Goal: Complete application form: Complete application form

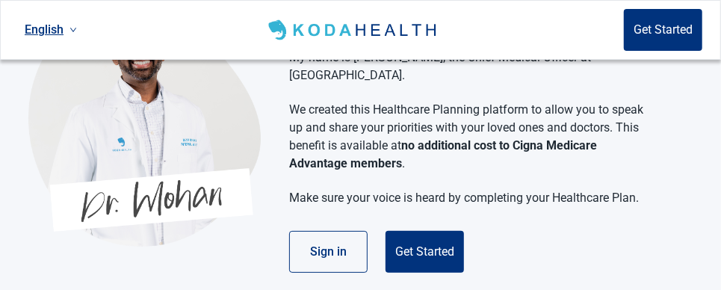
scroll to position [89, 0]
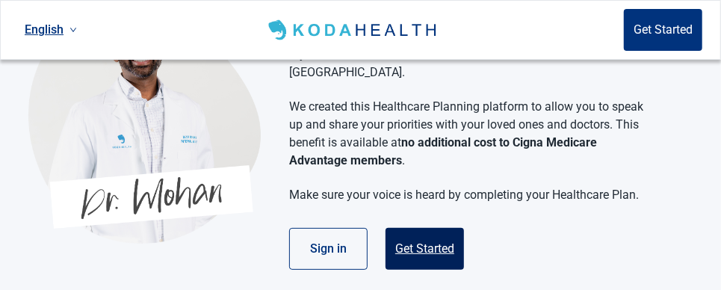
click at [404, 228] on button "Get Started" at bounding box center [425, 249] width 78 height 42
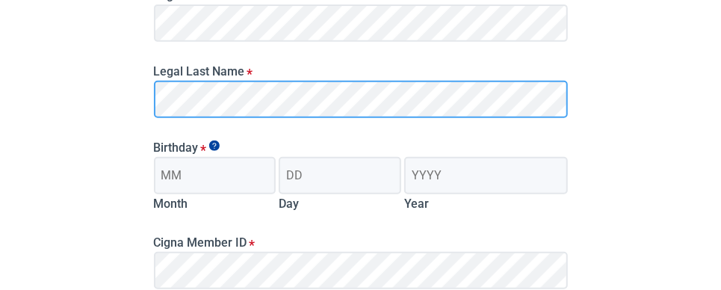
scroll to position [268, 0]
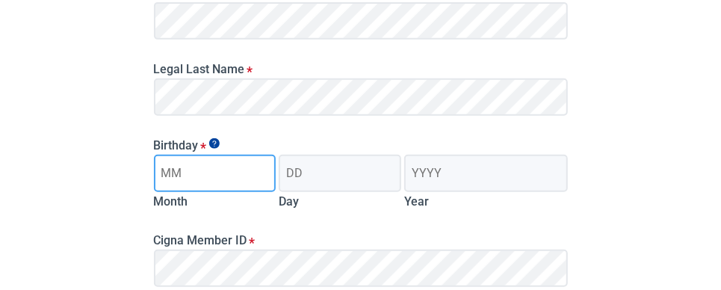
click at [211, 179] on input "Month" at bounding box center [215, 173] width 123 height 37
type input "01"
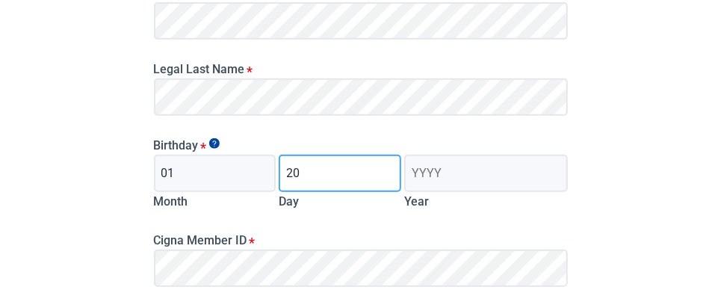
type input "20"
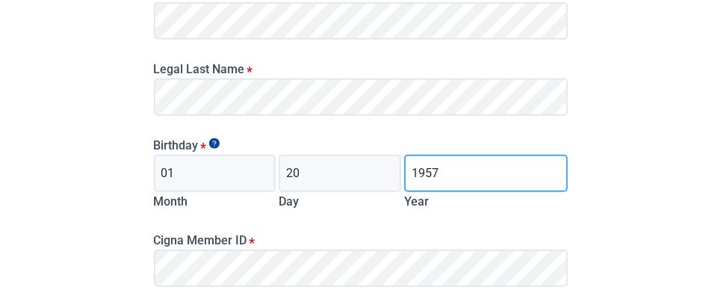
type input "1957"
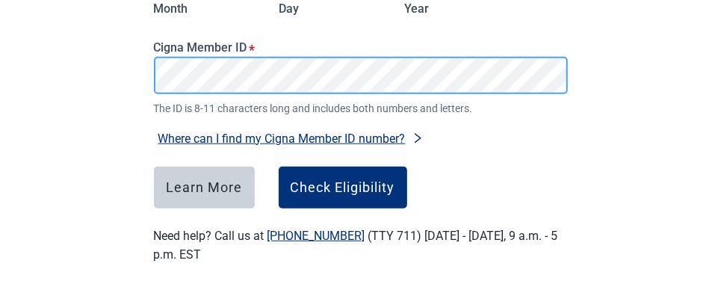
scroll to position [471, 0]
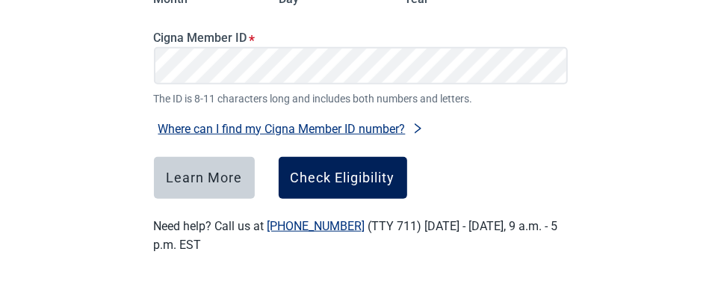
click at [319, 176] on div "Check Eligibility" at bounding box center [343, 177] width 105 height 15
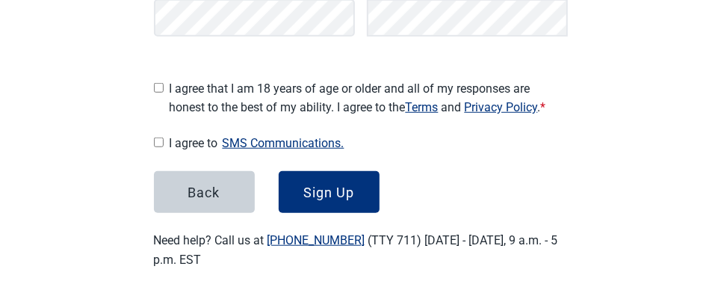
click at [158, 83] on input "I agree that I am 18 years of age or older and all of my responses are honest t…" at bounding box center [159, 88] width 10 height 10
checkbox input "true"
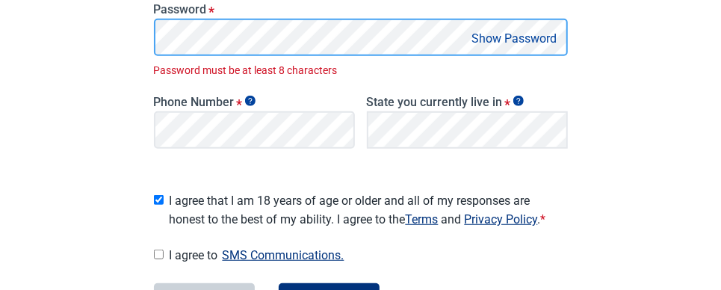
scroll to position [377, 0]
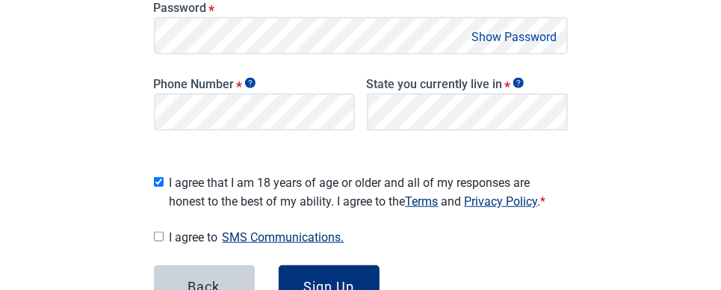
click at [509, 33] on button "Show Password" at bounding box center [515, 37] width 94 height 20
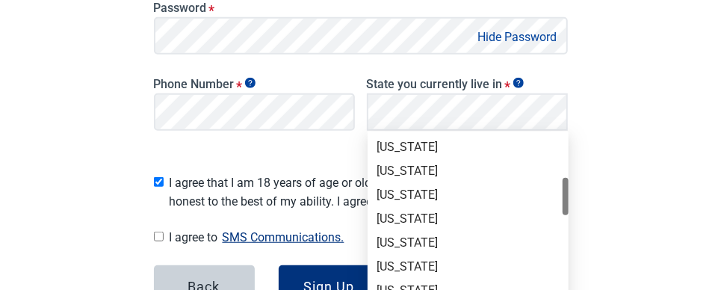
scroll to position [238, 0]
drag, startPoint x: 562, startPoint y: 185, endPoint x: 531, endPoint y: 179, distance: 31.2
click at [531, 179] on div "[US_STATE] [US_STATE] [US_STATE] [US_STATE] [US_STATE] [US_STATE] [US_STATE] [U…" at bounding box center [468, 242] width 201 height 263
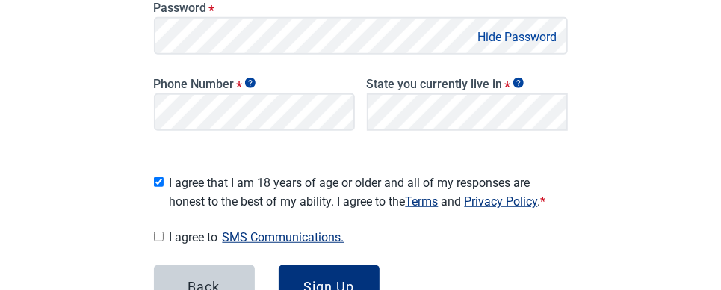
click at [155, 232] on input "I agree to SMS Communications." at bounding box center [159, 237] width 10 height 10
checkbox input "true"
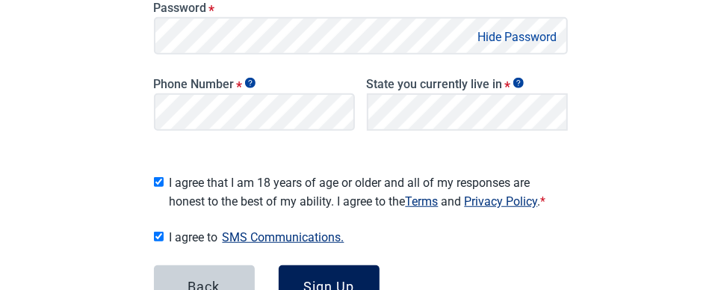
click at [324, 283] on div "Sign Up" at bounding box center [328, 286] width 51 height 15
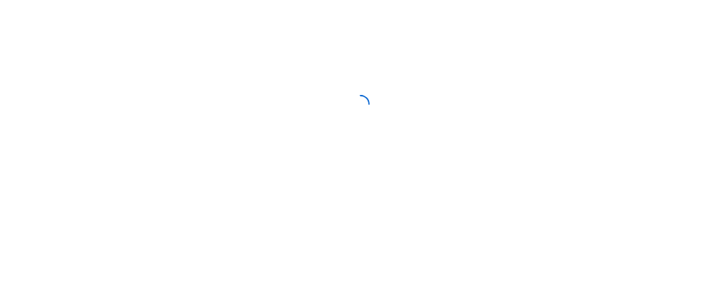
scroll to position [232, 0]
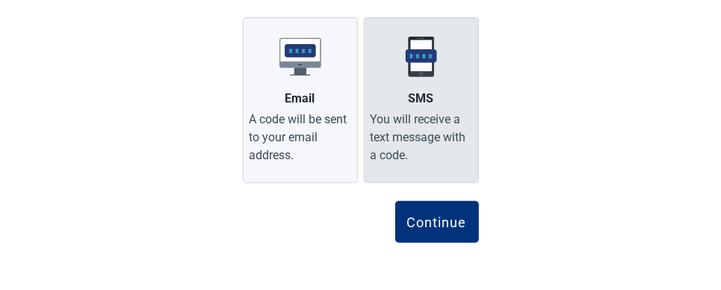
click at [422, 70] on img "Main content" at bounding box center [422, 57] width 42 height 42
click at [0, 0] on input "SMS You will receive a text message with a code." at bounding box center [0, 0] width 0 height 0
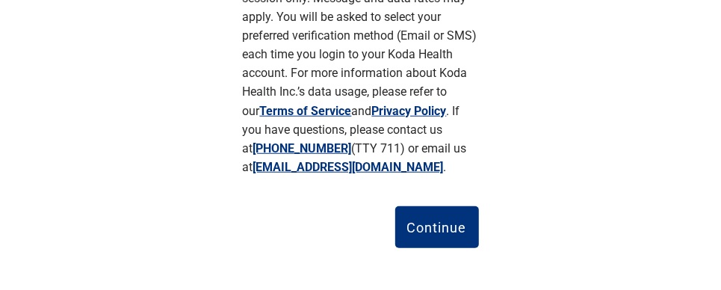
scroll to position [488, 0]
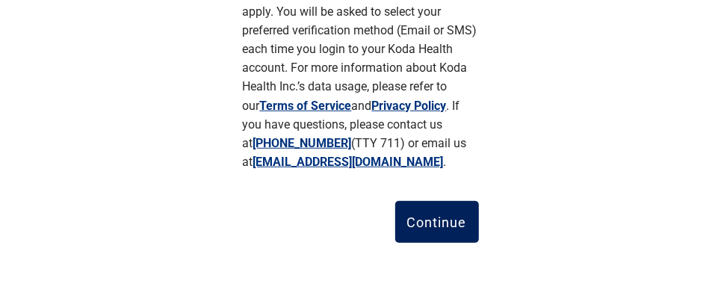
click at [433, 226] on div "Continue" at bounding box center [437, 221] width 60 height 15
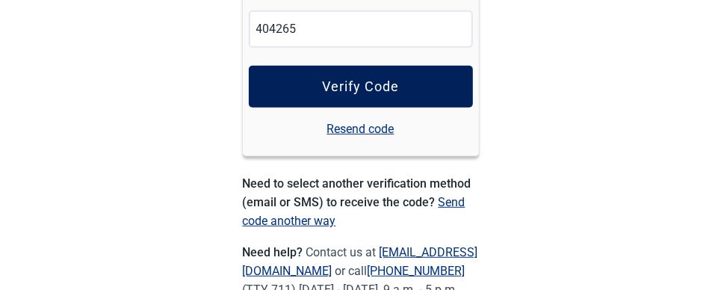
type input "404265"
click at [395, 85] on div "Verify Code" at bounding box center [360, 86] width 77 height 15
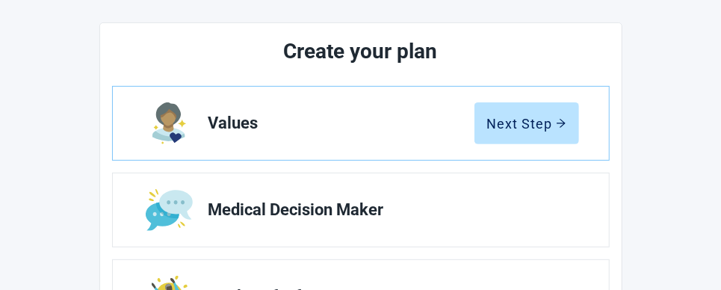
scroll to position [167, 0]
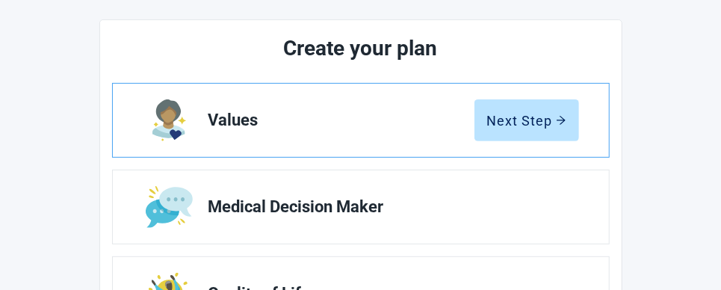
click at [236, 118] on span "Values" at bounding box center [341, 120] width 266 height 18
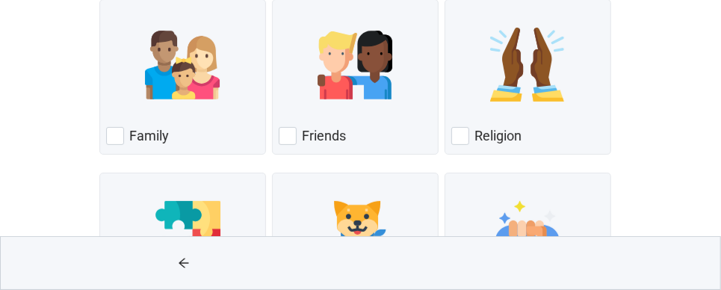
scroll to position [207, 0]
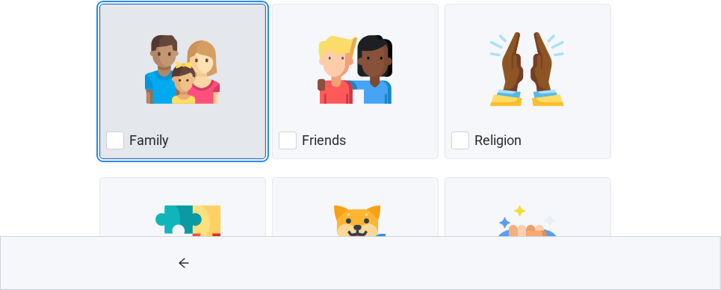
click at [115, 140] on div "Family, checkbox, not checked" at bounding box center [115, 141] width 18 height 18
click at [100, 4] on input "Family" at bounding box center [99, 4] width 1 height 1
checkbox input "true"
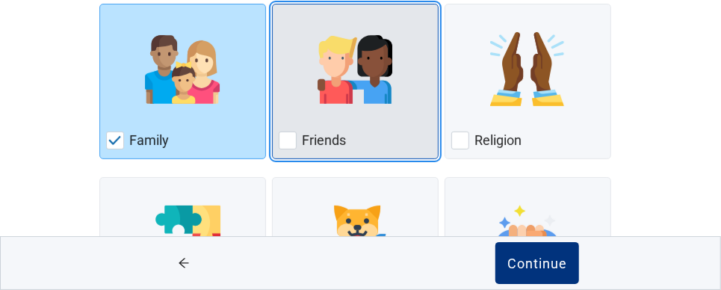
click at [285, 138] on div "Friends, checkbox, not checked" at bounding box center [288, 141] width 18 height 18
click at [273, 4] on input "Friends" at bounding box center [272, 4] width 1 height 1
checkbox input "true"
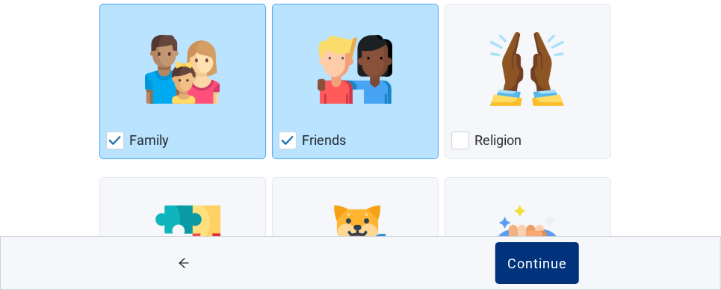
scroll to position [460, 0]
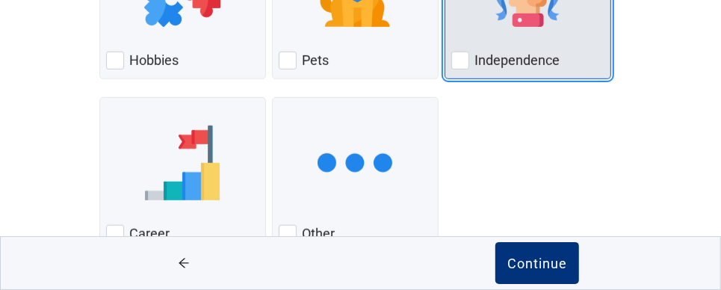
click at [464, 56] on div "Independence, checkbox, not checked" at bounding box center [460, 61] width 18 height 18
checkbox input "true"
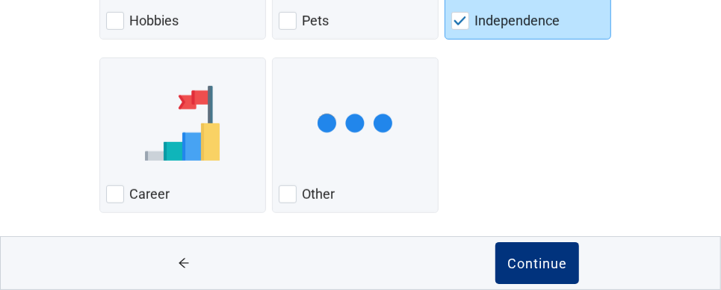
scroll to position [506, 0]
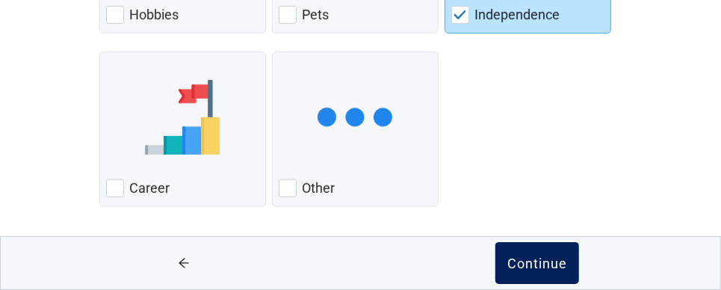
click at [538, 262] on div "Continue" at bounding box center [537, 263] width 60 height 15
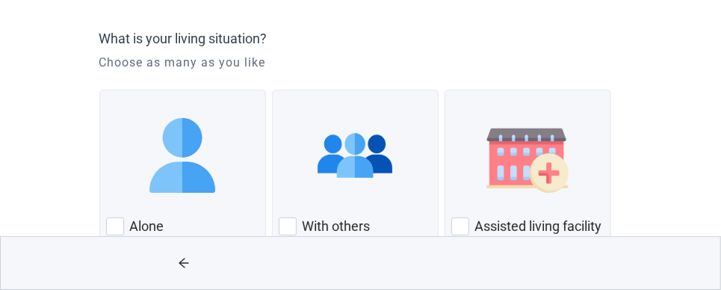
scroll to position [149, 0]
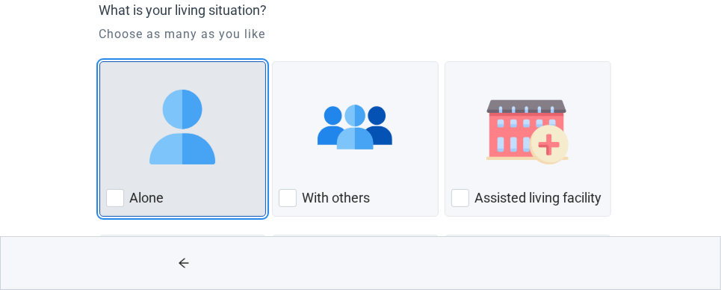
click at [119, 197] on div "Alone, checkbox, not checked" at bounding box center [115, 198] width 18 height 18
click at [100, 62] on input "Alone" at bounding box center [99, 61] width 1 height 1
checkbox input "true"
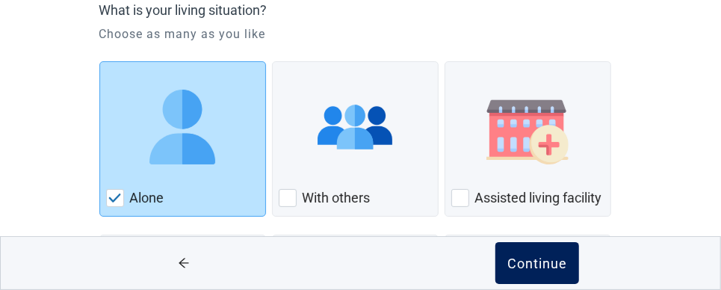
click at [510, 266] on div "Continue" at bounding box center [537, 263] width 60 height 15
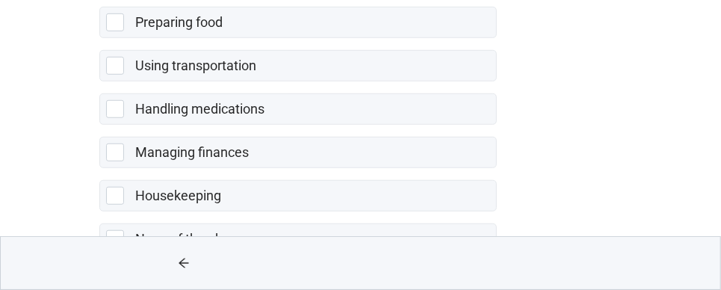
scroll to position [477, 0]
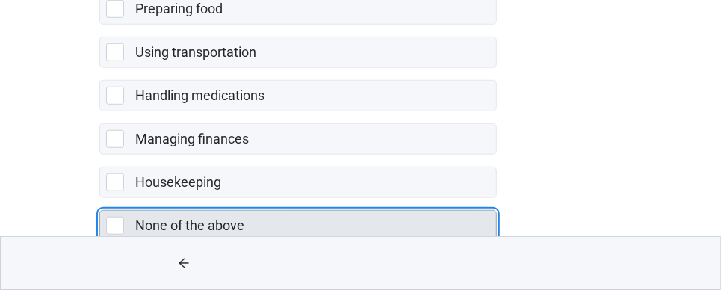
click at [114, 217] on div "None of the above, checkbox, not selected" at bounding box center [115, 226] width 18 height 18
click at [100, 199] on input "None of the above" at bounding box center [99, 198] width 1 height 1
checkbox input "true"
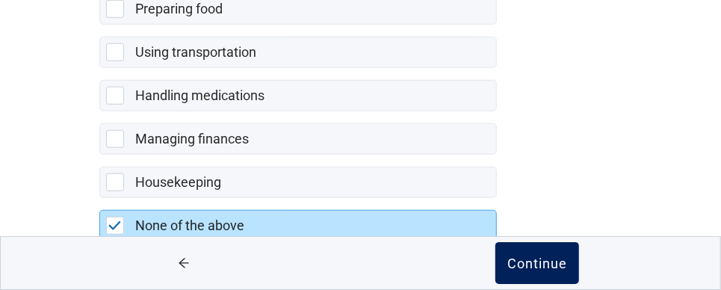
click at [533, 268] on div "Continue" at bounding box center [537, 263] width 60 height 15
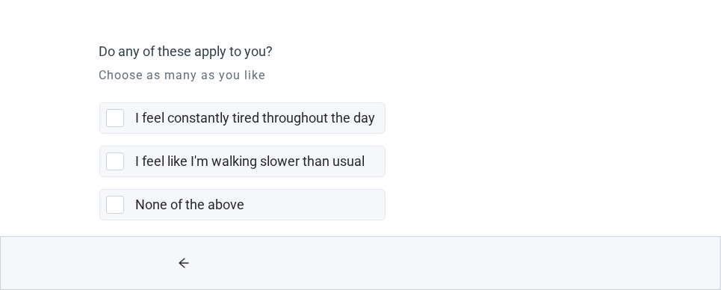
scroll to position [116, 0]
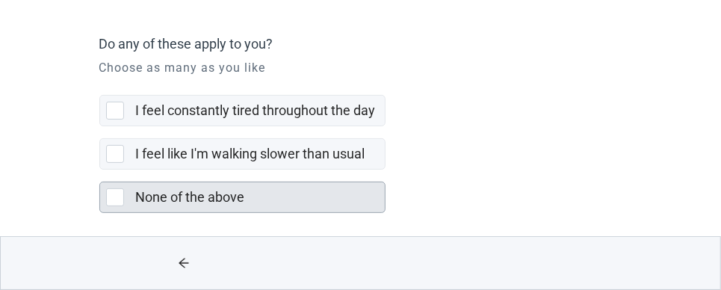
click at [118, 191] on div "None of the above, checkbox, not selected" at bounding box center [115, 197] width 18 height 18
click at [100, 170] on input "None of the above" at bounding box center [99, 170] width 1 height 1
checkbox input "true"
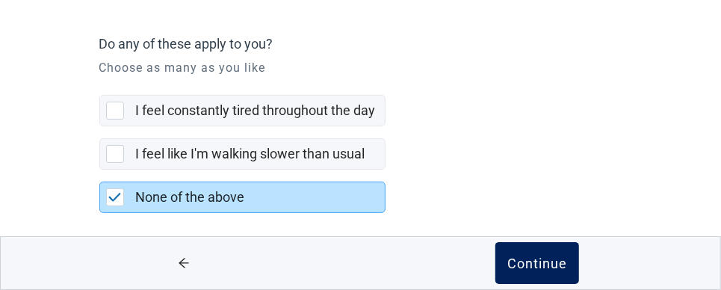
click at [539, 270] on div "Continue" at bounding box center [537, 263] width 60 height 15
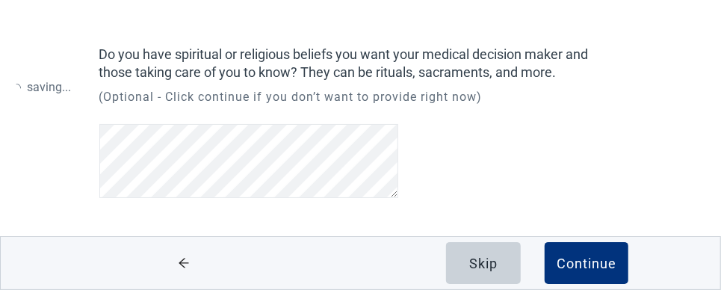
scroll to position [97, 0]
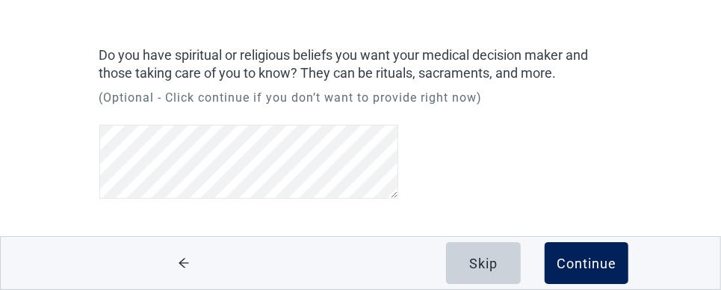
click at [591, 262] on div "Continue" at bounding box center [587, 263] width 60 height 15
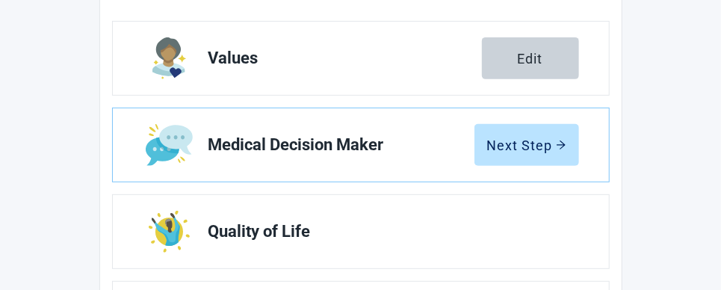
scroll to position [247, 0]
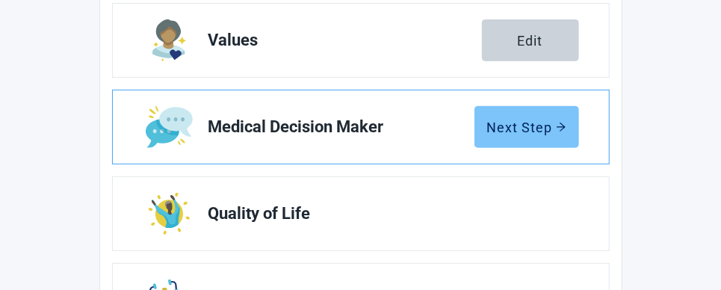
click at [521, 129] on div "Next Step" at bounding box center [526, 127] width 79 height 15
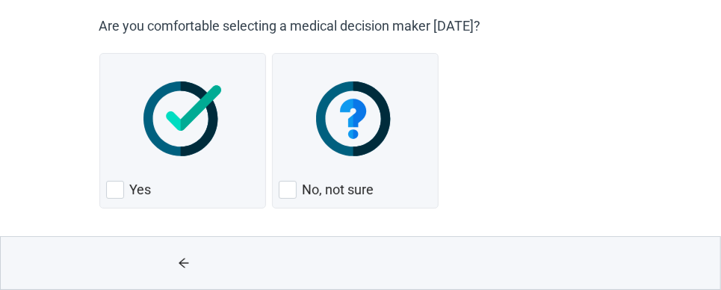
scroll to position [137, 0]
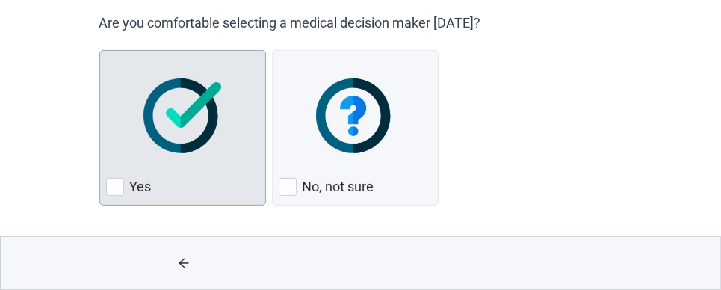
click at [120, 186] on div "Yes, checkbox, not checked" at bounding box center [115, 187] width 18 height 18
click at [100, 51] on input "Yes" at bounding box center [99, 50] width 1 height 1
checkbox input "true"
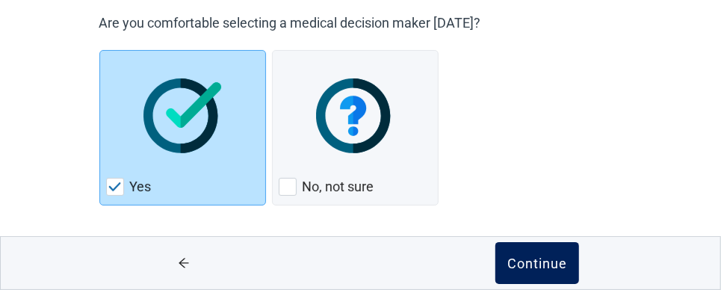
click at [537, 270] on div "Continue" at bounding box center [537, 263] width 60 height 15
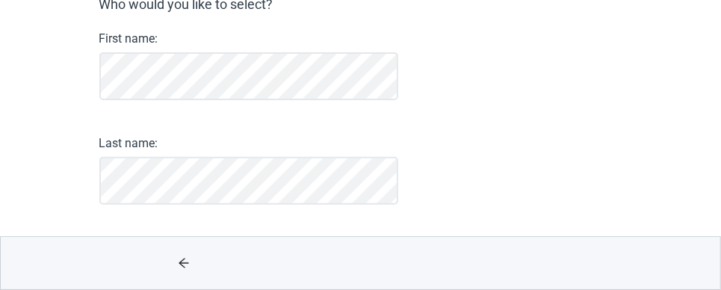
scroll to position [190, 0]
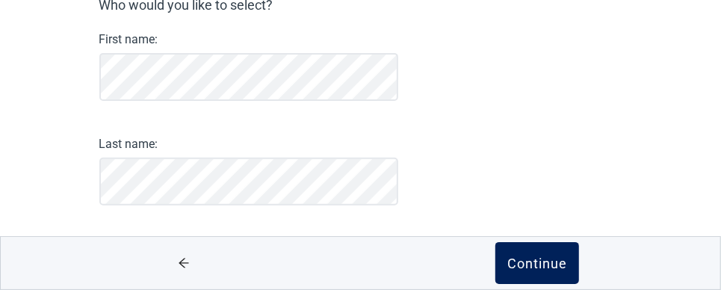
click at [552, 257] on div "Continue" at bounding box center [537, 263] width 60 height 15
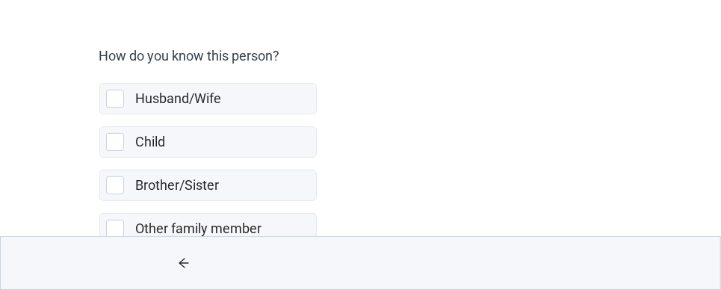
scroll to position [113, 0]
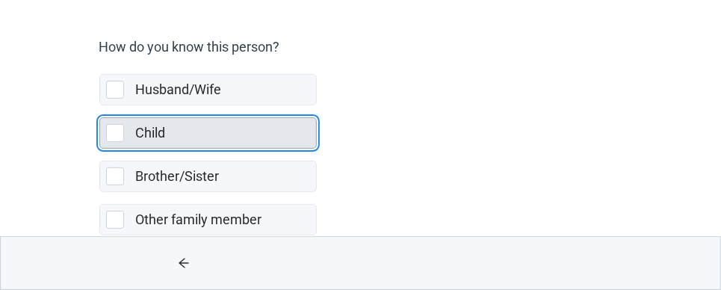
click at [116, 132] on div "Child, checkbox, not selected" at bounding box center [115, 133] width 18 height 18
click at [100, 106] on input "Child" at bounding box center [99, 105] width 1 height 1
checkbox input "true"
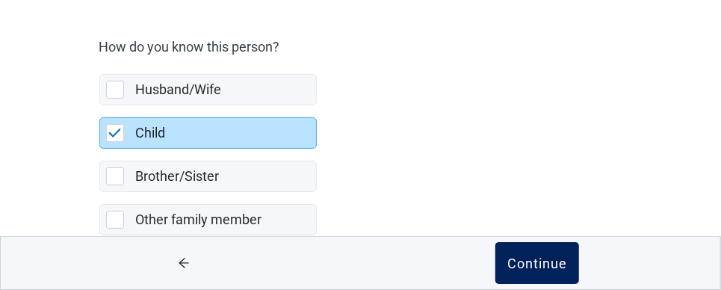
click at [522, 270] on div "Continue" at bounding box center [537, 263] width 60 height 15
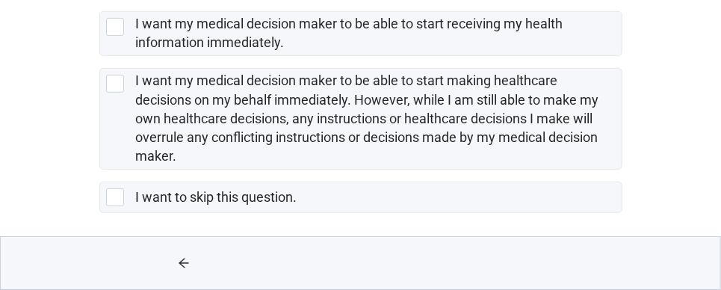
scroll to position [292, 0]
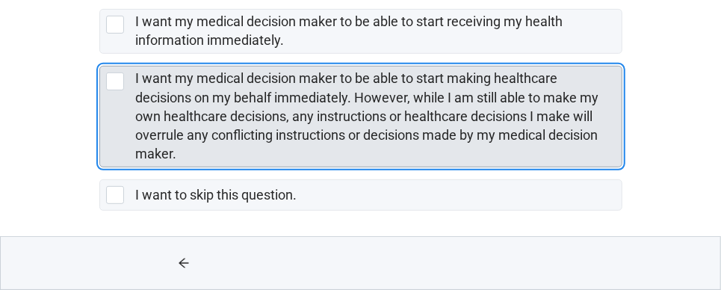
click at [114, 83] on div "I want my medical decision maker to be able to start making healthcare decision…" at bounding box center [115, 81] width 18 height 18
click at [100, 55] on input "I want my medical decision maker to be able to start making healthcare decision…" at bounding box center [99, 54] width 1 height 1
checkbox input "true"
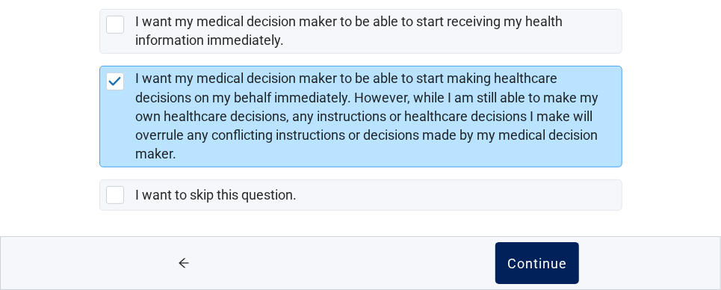
click at [532, 270] on div "Continue" at bounding box center [537, 263] width 60 height 15
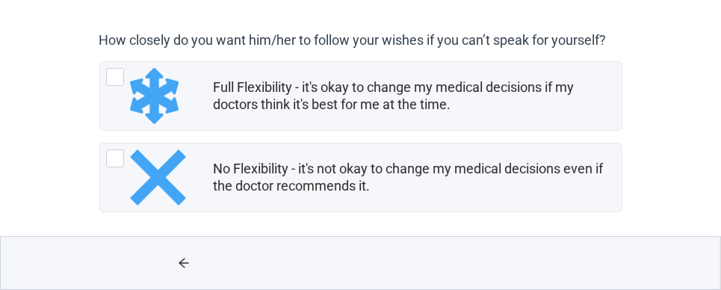
scroll to position [125, 0]
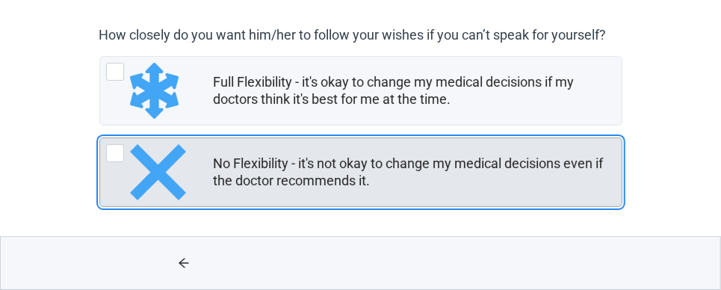
click at [108, 145] on div "No Flexibility - it's not okay to change my medical decisions even if the docto…" at bounding box center [115, 153] width 18 height 18
click at [100, 138] on input "No Flexibility - it's not okay to change my medical decisions even if the docto…" at bounding box center [99, 137] width 1 height 1
radio input "true"
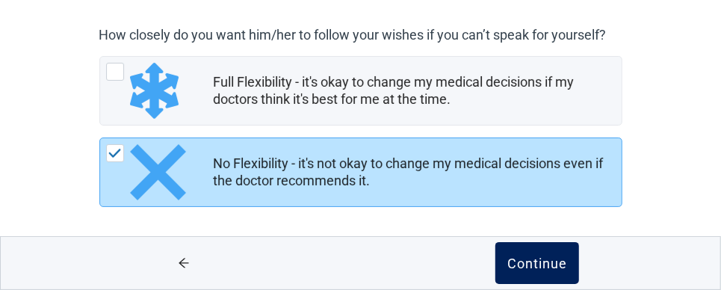
click at [525, 257] on div "Continue" at bounding box center [537, 263] width 60 height 15
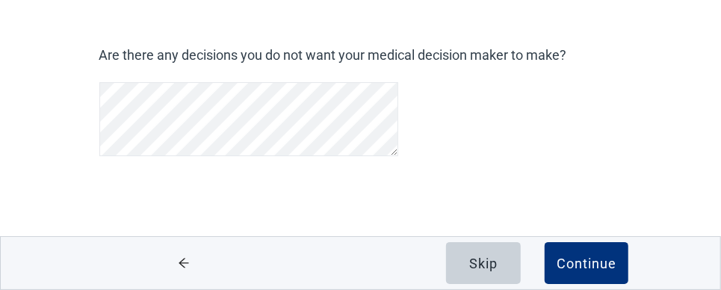
scroll to position [29, 0]
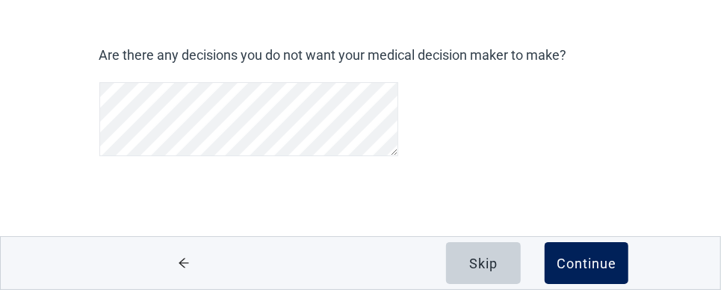
click at [580, 259] on div "Continue" at bounding box center [587, 263] width 60 height 15
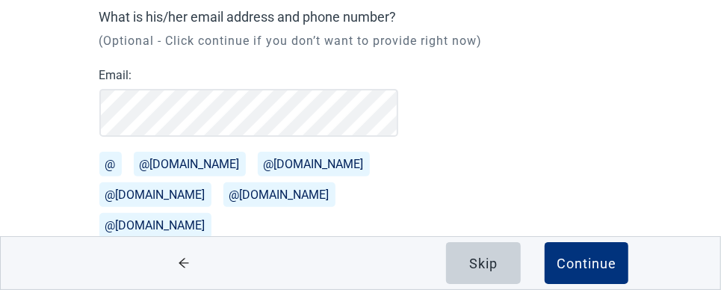
scroll to position [135, 0]
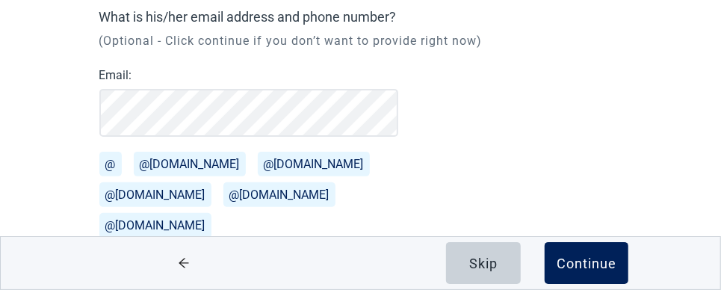
click at [596, 262] on div "Continue" at bounding box center [587, 263] width 60 height 15
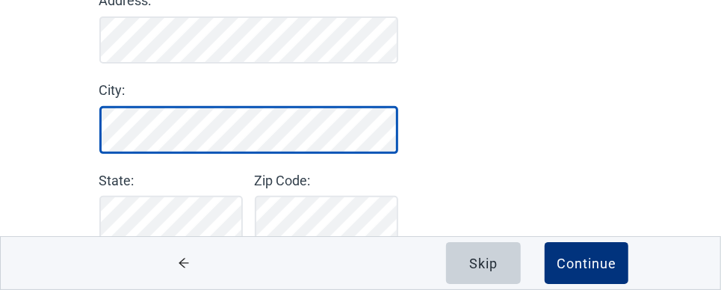
scroll to position [220, 0]
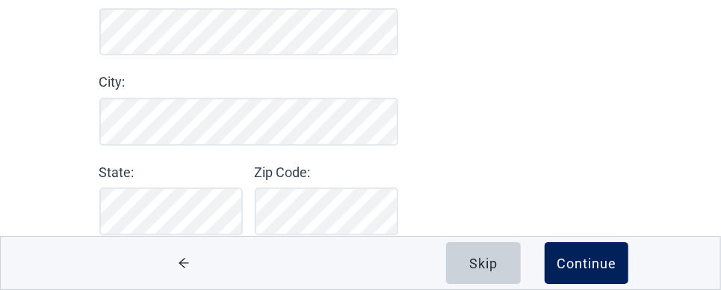
click at [613, 256] on div "Continue" at bounding box center [587, 263] width 60 height 15
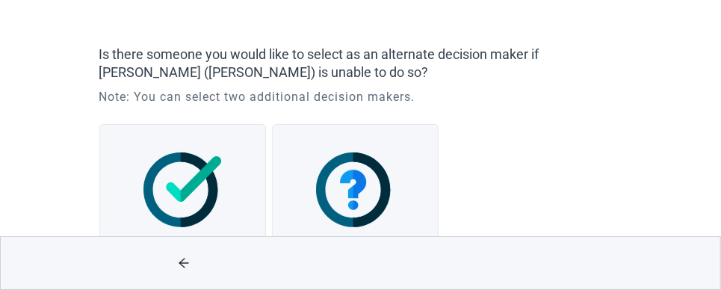
scroll to position [67, 0]
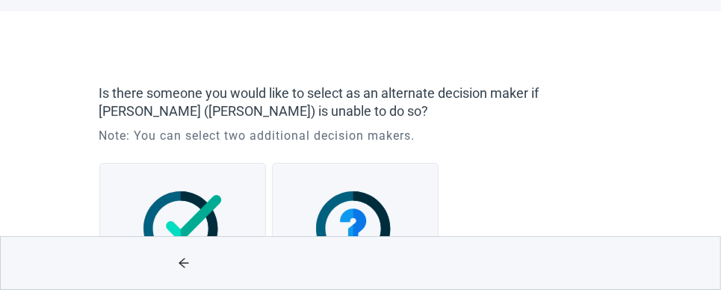
click at [137, 133] on p "Note: You can select two additional decision makers." at bounding box center [357, 136] width 516 height 18
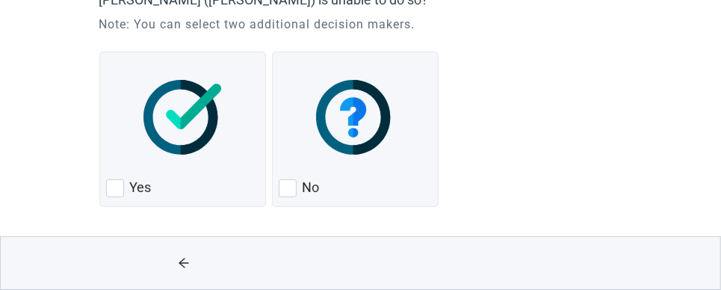
scroll to position [179, 0]
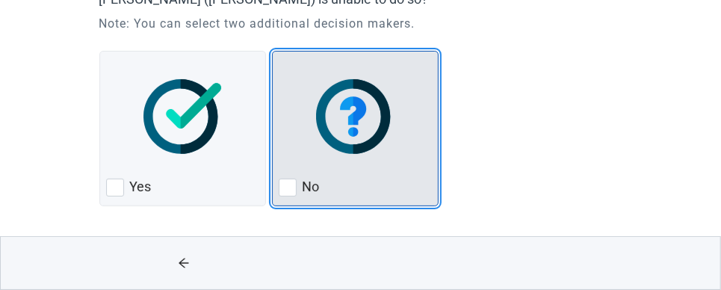
click at [285, 187] on div "No, checkbox, not checked" at bounding box center [288, 188] width 18 height 18
click at [273, 52] on input "No" at bounding box center [272, 51] width 1 height 1
checkbox input "true"
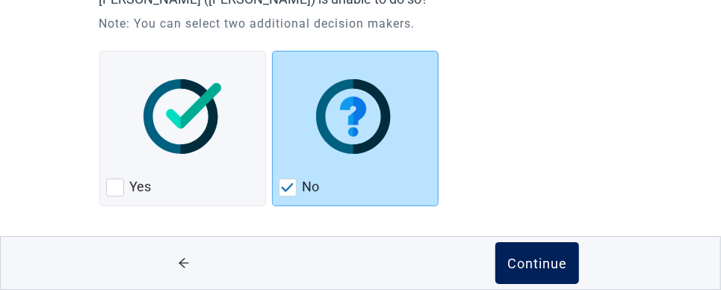
click at [532, 254] on button "Continue" at bounding box center [537, 263] width 84 height 42
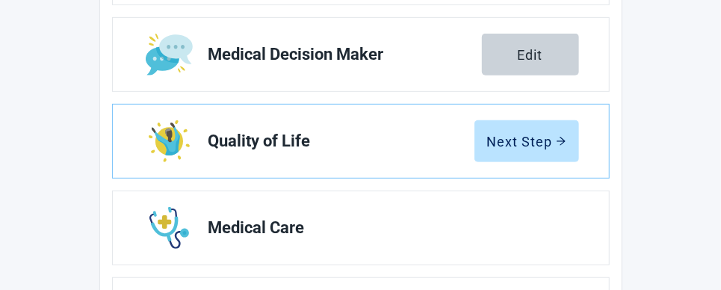
scroll to position [328, 0]
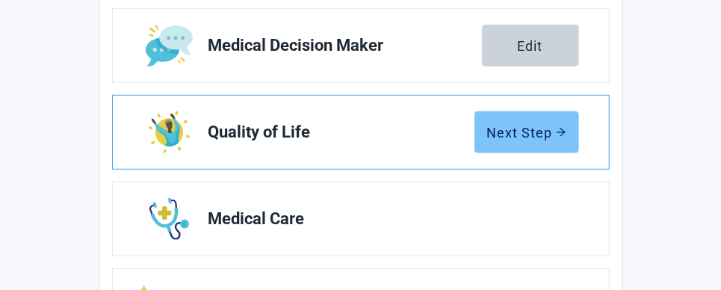
click at [556, 136] on icon "arrow-right" at bounding box center [561, 132] width 10 height 10
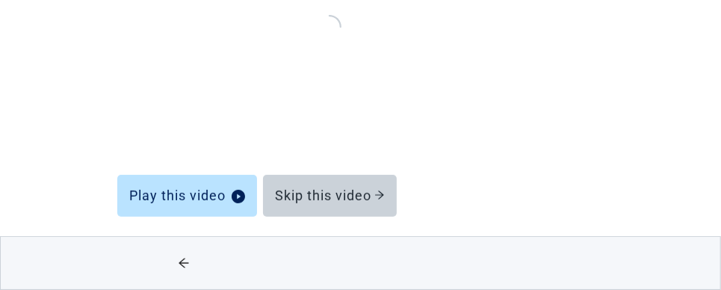
scroll to position [276, 0]
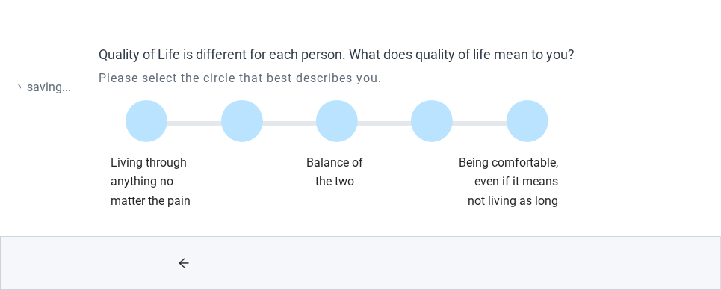
scroll to position [97, 0]
click at [556, 136] on div "Main content" at bounding box center [527, 121] width 95 height 67
click at [543, 117] on label "Main content" at bounding box center [528, 122] width 42 height 42
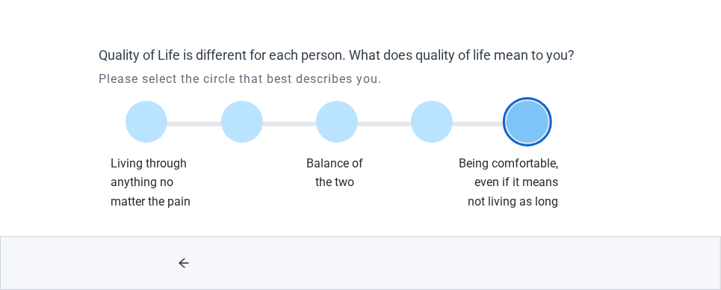
click at [528, 122] on input "Quality of life scale: 100 out of 100. Being comfortable, even if it means not …" at bounding box center [528, 122] width 0 height 0
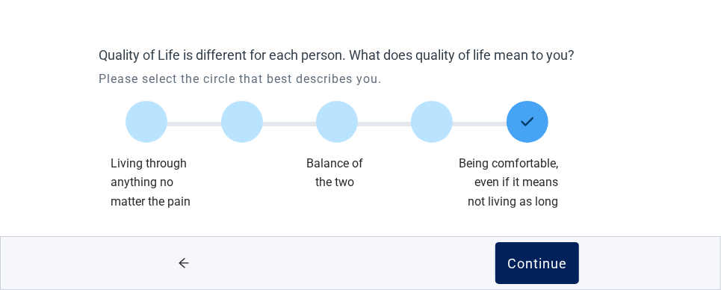
click at [532, 259] on div "Continue" at bounding box center [537, 263] width 60 height 15
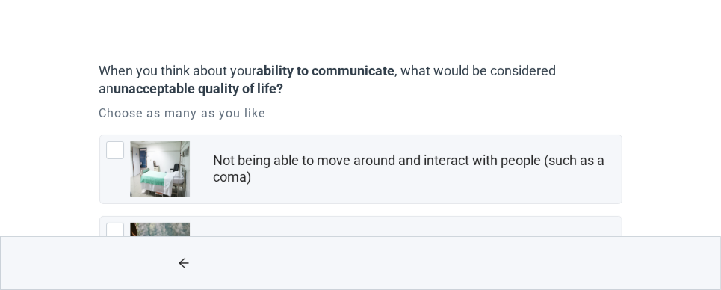
scroll to position [119, 0]
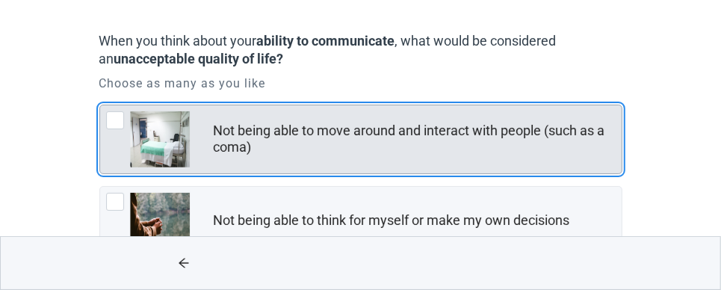
click at [117, 116] on div "Not being able to move around and interact with people (such as a coma), checkb…" at bounding box center [115, 120] width 18 height 18
click at [100, 105] on input "Not being able to move around and interact with people (such as a coma)" at bounding box center [99, 105] width 1 height 1
checkbox input "true"
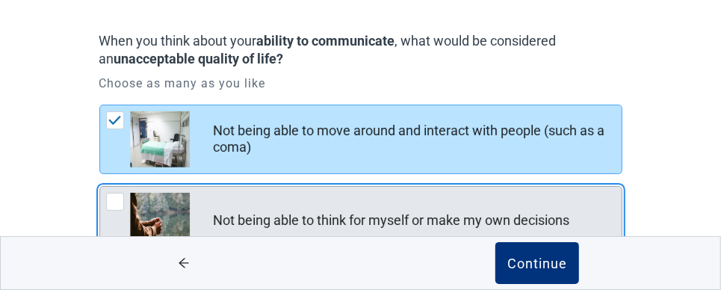
click at [113, 200] on div "Not being able to think for myself or make my own decisions, checkbox, not chec…" at bounding box center [115, 202] width 18 height 18
click at [100, 187] on input "Not being able to think for myself or make my own decisions" at bounding box center [99, 186] width 1 height 1
checkbox input "true"
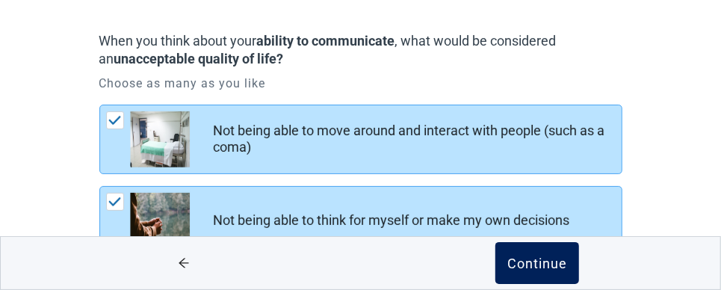
click at [528, 261] on div "Continue" at bounding box center [537, 263] width 60 height 15
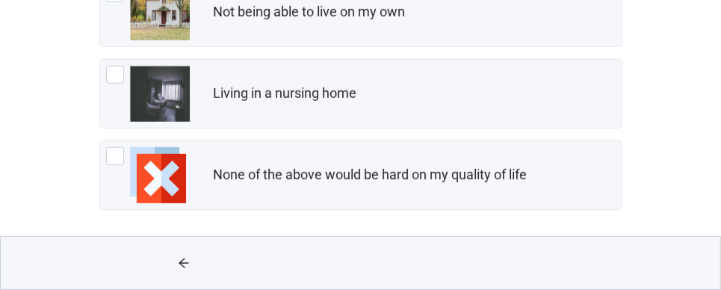
scroll to position [409, 0]
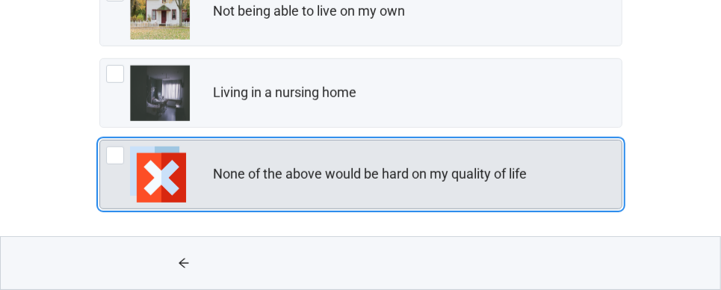
click at [112, 154] on div "None of the above would be hard on my quality of life, checkbox, not checked" at bounding box center [115, 155] width 18 height 18
click at [100, 140] on input "None of the above would be hard on my quality of life" at bounding box center [99, 140] width 1 height 1
checkbox input "true"
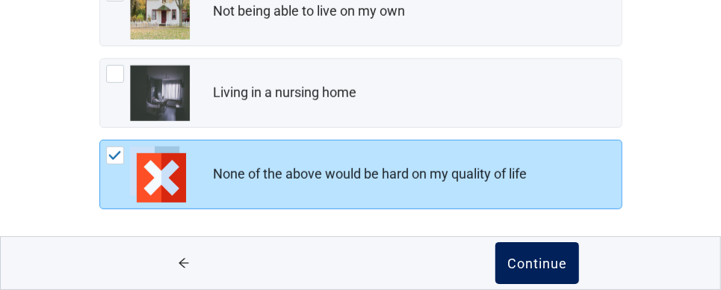
click at [517, 262] on div "Continue" at bounding box center [537, 263] width 60 height 15
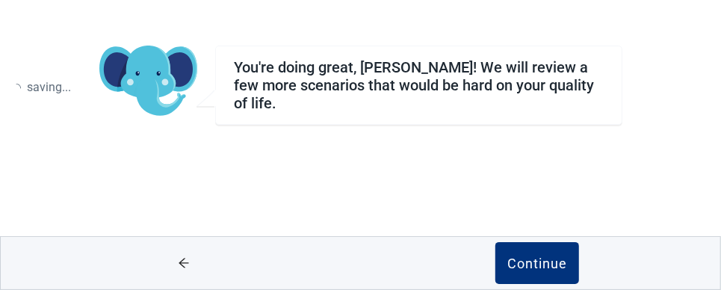
scroll to position [97, 0]
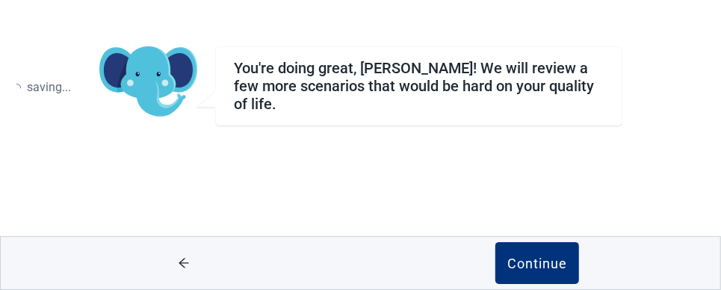
click at [517, 262] on div "Continue" at bounding box center [537, 263] width 60 height 15
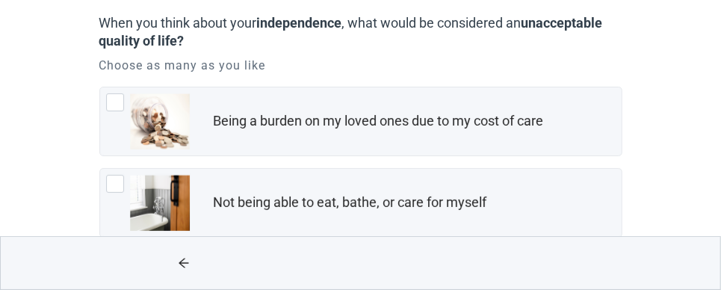
scroll to position [132, 0]
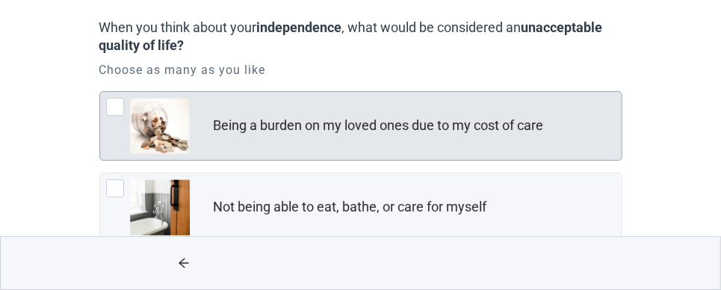
click at [112, 98] on div "Being a burden on my loved ones due to my cost of care, checkbox, not checked" at bounding box center [115, 107] width 18 height 18
click at [100, 92] on input "Being a burden on my loved ones due to my cost of care" at bounding box center [99, 91] width 1 height 1
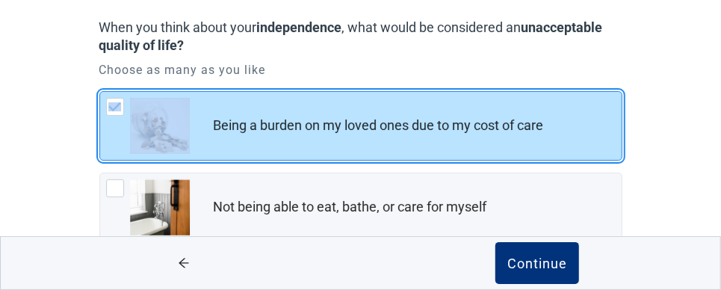
click at [112, 98] on div "Being a burden on my loved ones due to my cost of care, checkbox, checked" at bounding box center [115, 107] width 18 height 18
click at [100, 92] on input "Being a burden on my loved ones due to my cost of care" at bounding box center [99, 91] width 1 height 1
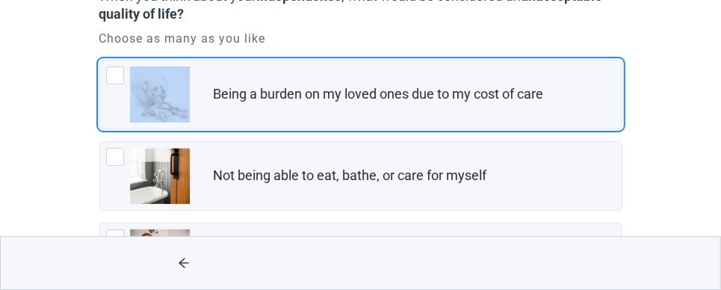
scroll to position [135, 0]
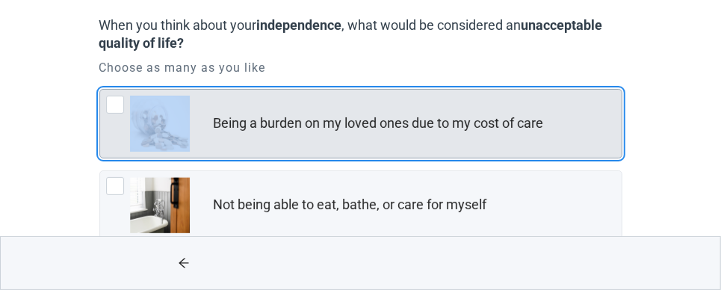
click at [117, 102] on div "Being a burden on my loved ones due to my cost of care, checkbox, not checked" at bounding box center [115, 105] width 18 height 18
click at [100, 90] on input "Being a burden on my loved ones due to my cost of care" at bounding box center [99, 89] width 1 height 1
checkbox input "true"
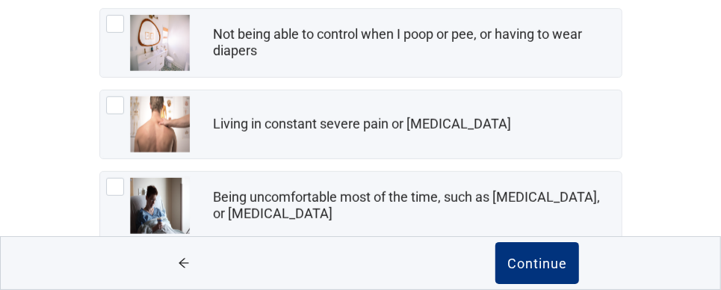
scroll to position [383, 0]
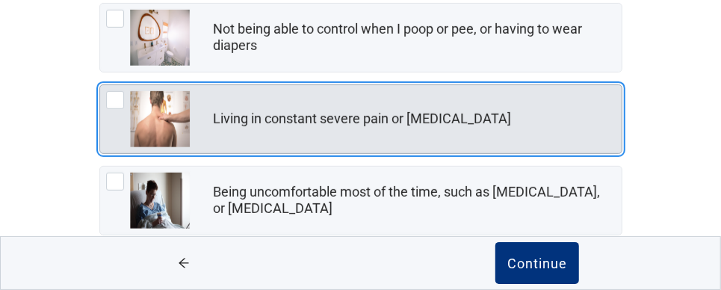
click at [114, 93] on div "Living in constant severe pain or shortness of breath, checkbox, not checked" at bounding box center [115, 100] width 18 height 18
click at [100, 85] on input "Living in constant severe pain or [MEDICAL_DATA]" at bounding box center [99, 84] width 1 height 1
checkbox input "true"
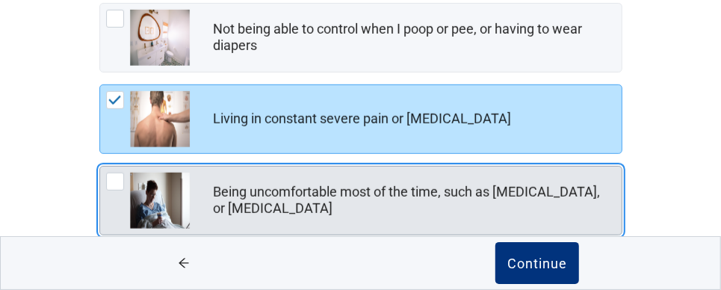
click at [117, 179] on div "Being uncomfortable most of the time, such as nausea, vomiting, or diarrhea, ch…" at bounding box center [115, 182] width 18 height 18
click at [100, 167] on input "Being uncomfortable most of the time, such as [MEDICAL_DATA], or [MEDICAL_DATA]" at bounding box center [99, 166] width 1 height 1
checkbox input "true"
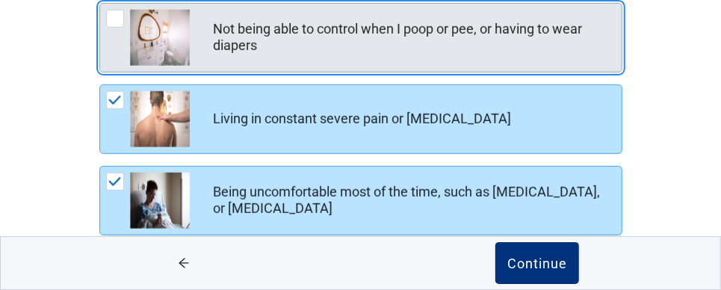
click at [113, 11] on div "Not being able to control when I poop or pee, or having to wear diapers, checkb…" at bounding box center [115, 19] width 18 height 18
click at [100, 4] on input "Not being able to control when I poop or pee, or having to wear diapers" at bounding box center [99, 3] width 1 height 1
checkbox input "true"
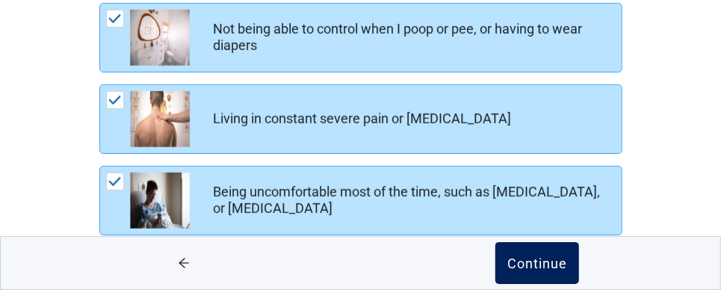
click at [514, 257] on div "Continue" at bounding box center [537, 263] width 60 height 15
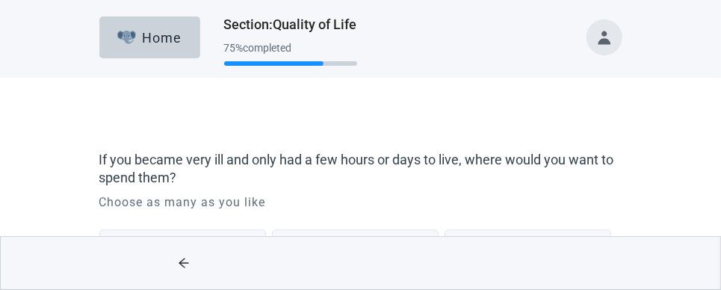
click at [514, 257] on div "Main content" at bounding box center [538, 263] width 354 height 52
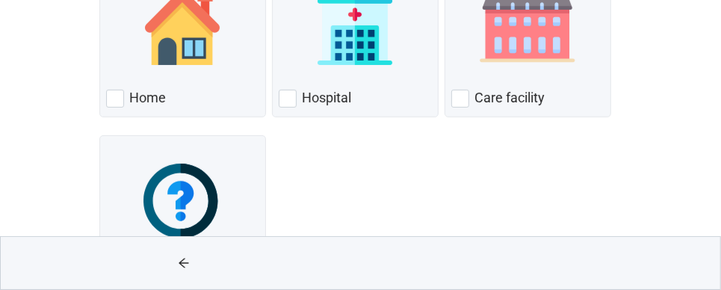
scroll to position [297, 0]
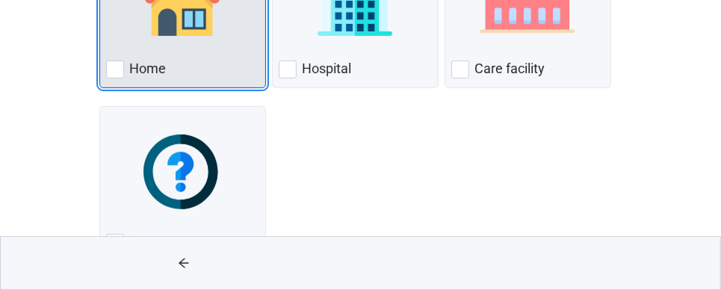
click at [118, 67] on div "Home, checkbox, not checked" at bounding box center [115, 70] width 18 height 18
checkbox input "true"
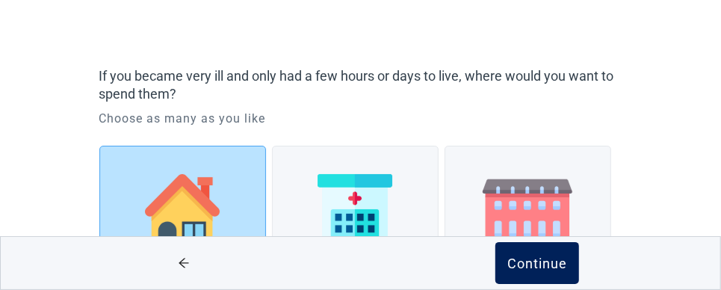
click at [544, 254] on button "Continue" at bounding box center [537, 263] width 84 height 42
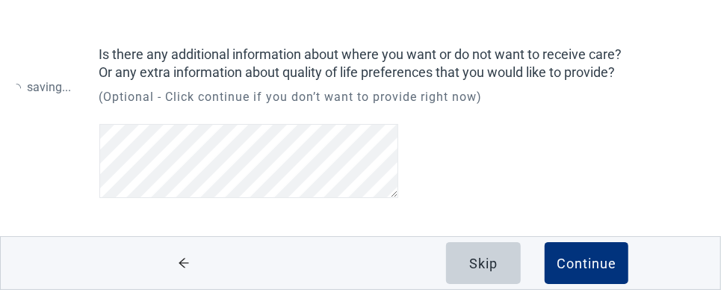
scroll to position [114, 0]
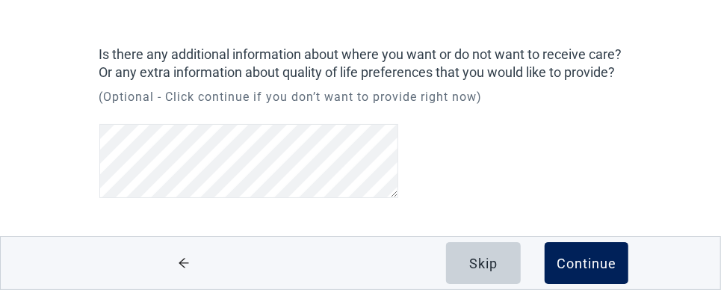
click at [587, 261] on div "Continue" at bounding box center [587, 263] width 60 height 15
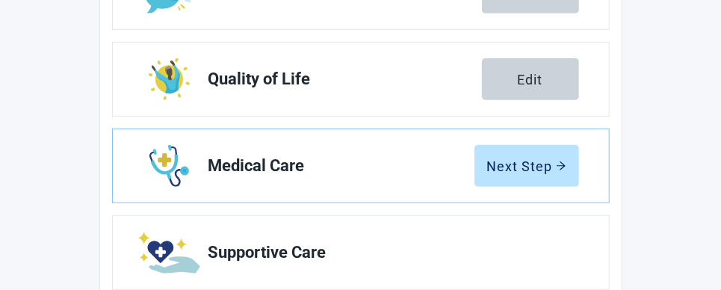
scroll to position [413, 0]
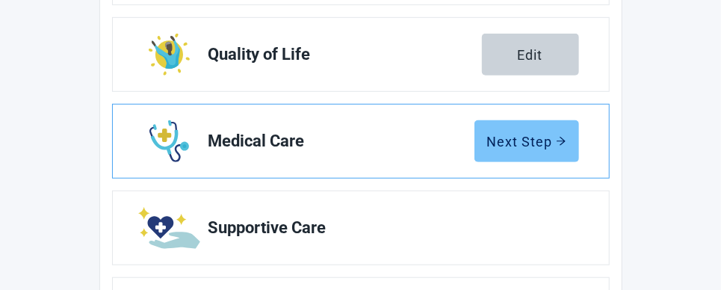
click at [497, 134] on div "Next Step" at bounding box center [526, 141] width 79 height 15
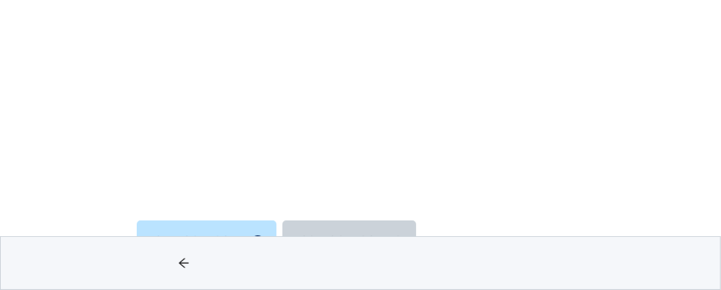
scroll to position [197, 0]
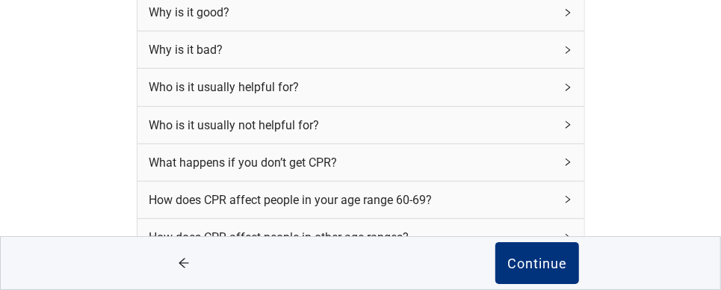
scroll to position [277, 0]
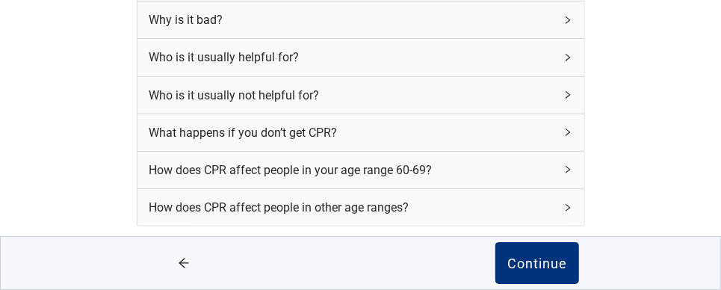
click at [571, 173] on icon "right" at bounding box center [567, 169] width 9 height 9
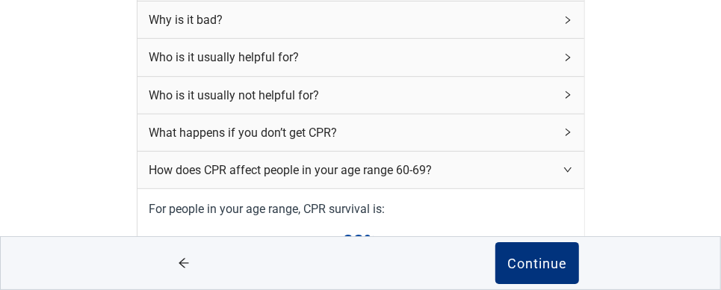
click at [569, 133] on icon "right" at bounding box center [567, 132] width 9 height 9
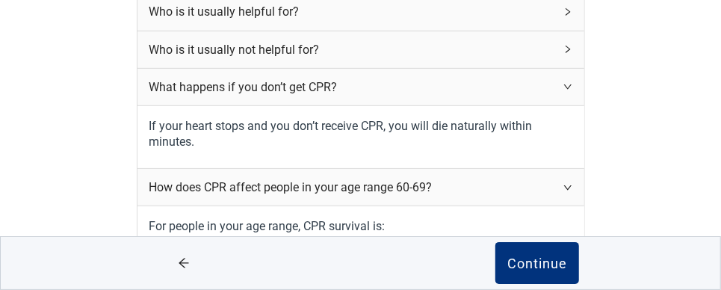
scroll to position [337, 0]
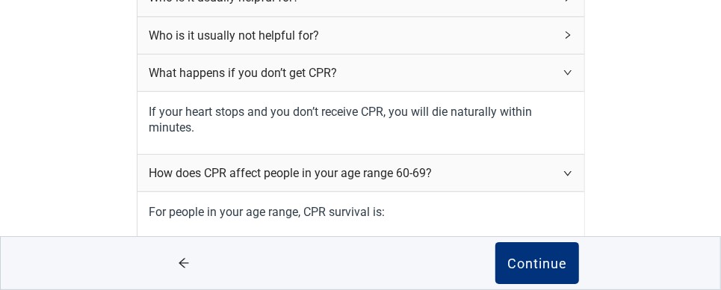
click at [569, 175] on icon "right" at bounding box center [567, 173] width 9 height 9
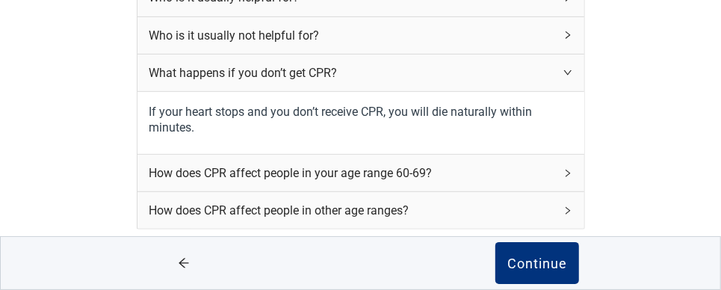
click at [569, 175] on icon "right" at bounding box center [567, 173] width 9 height 9
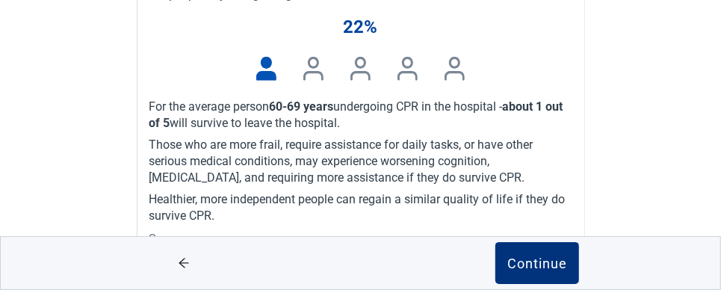
scroll to position [744, 0]
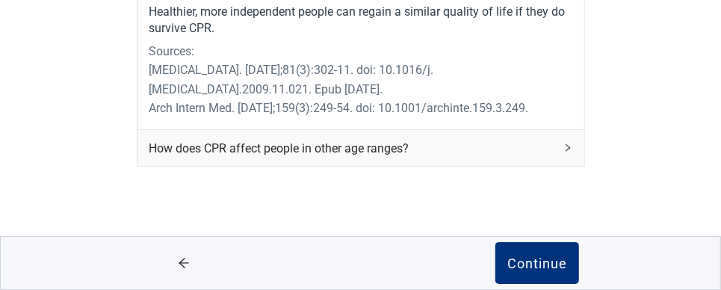
click at [566, 149] on icon "right" at bounding box center [567, 147] width 9 height 9
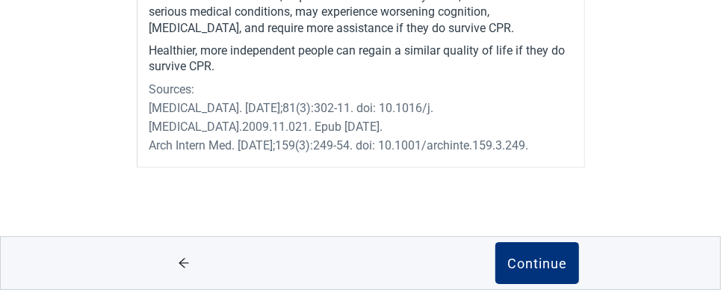
scroll to position [1100, 0]
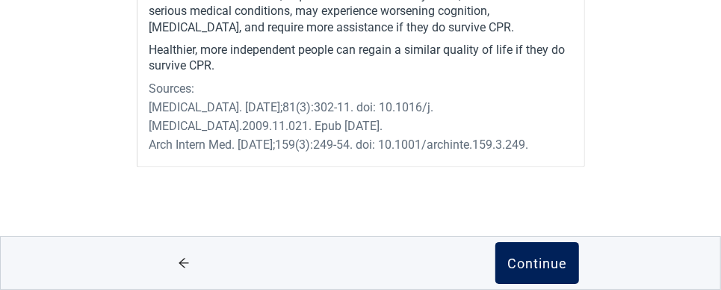
click at [534, 262] on div "Continue" at bounding box center [537, 263] width 60 height 15
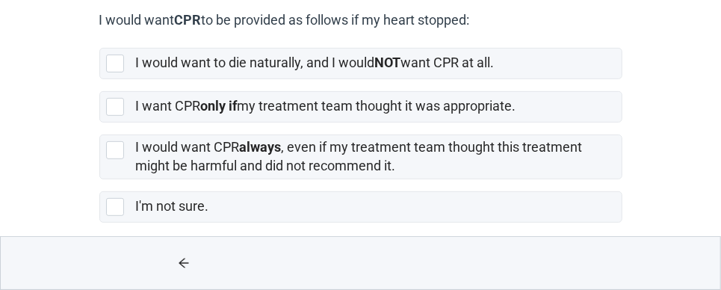
scroll to position [236, 0]
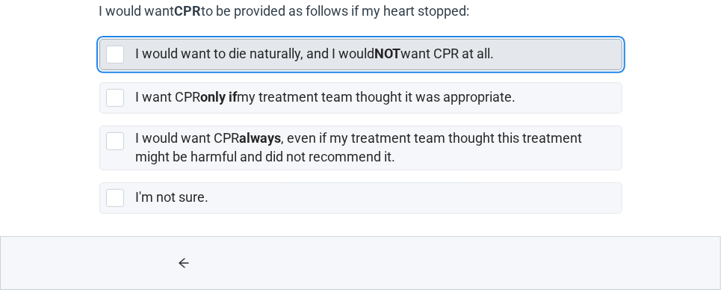
click at [112, 49] on div "[object Object], checkbox, not selected" at bounding box center [115, 55] width 18 height 18
click at [100, 28] on input "I would want to die naturally, and I would NOT want CPR at all." at bounding box center [99, 27] width 1 height 1
checkbox input "true"
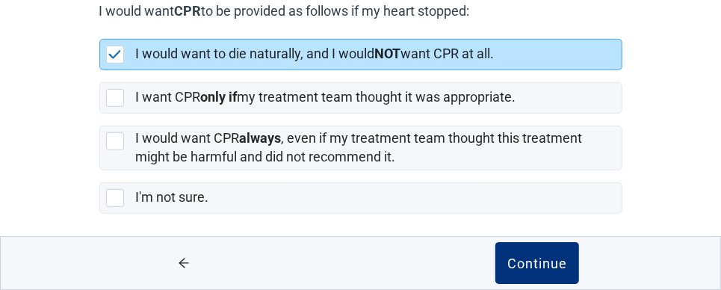
click at [471, 241] on div "Continue" at bounding box center [538, 263] width 354 height 52
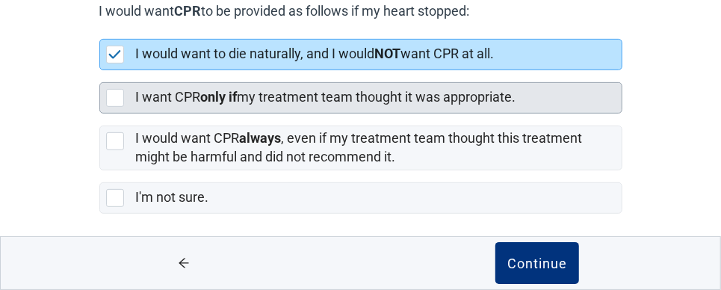
click at [117, 97] on div "[object Object], checkbox, not selected" at bounding box center [115, 98] width 18 height 18
click at [100, 71] on input "I want CPR only if my treatment team thought it was appropriate." at bounding box center [99, 70] width 1 height 1
checkbox input "true"
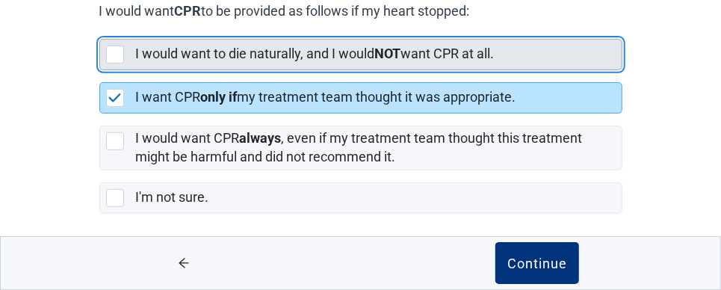
click at [119, 55] on div "[object Object], checkbox, not selected" at bounding box center [115, 55] width 18 height 18
click at [100, 28] on input "I would want to die naturally, and I would NOT want CPR at all." at bounding box center [99, 27] width 1 height 1
checkbox input "true"
checkbox input "false"
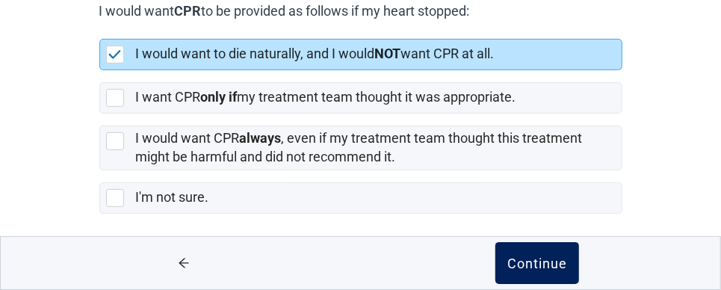
click at [512, 258] on div "Continue" at bounding box center [537, 263] width 60 height 15
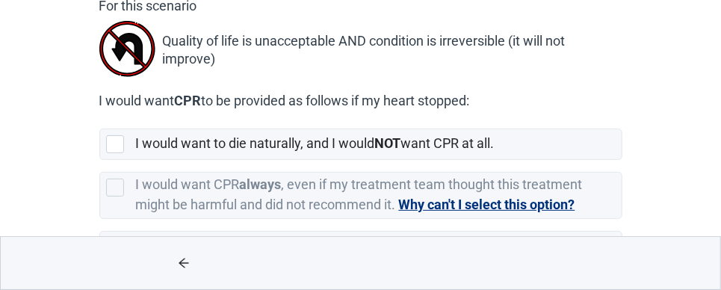
scroll to position [148, 0]
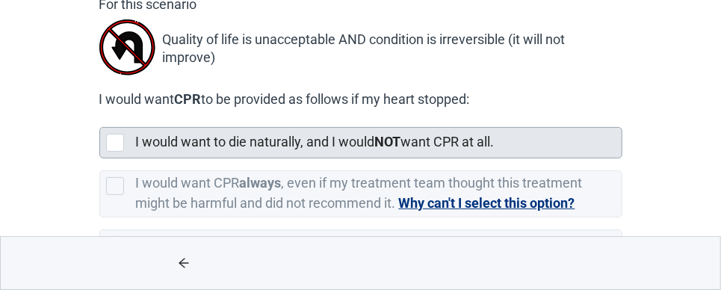
click at [118, 135] on div "[object Object], checkbox, not selected" at bounding box center [115, 143] width 18 height 18
click at [100, 116] on input "I would want to die naturally, and I would NOT want CPR at all." at bounding box center [99, 115] width 1 height 1
checkbox input "true"
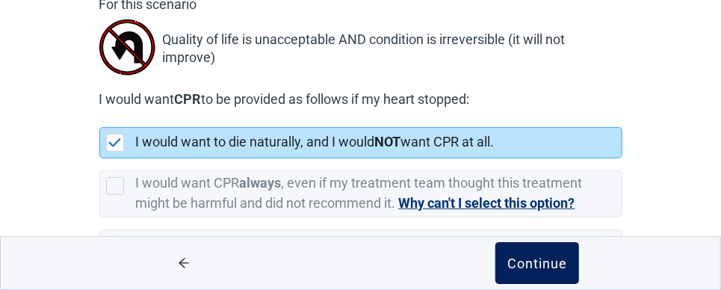
click at [542, 264] on div "Continue" at bounding box center [537, 263] width 60 height 15
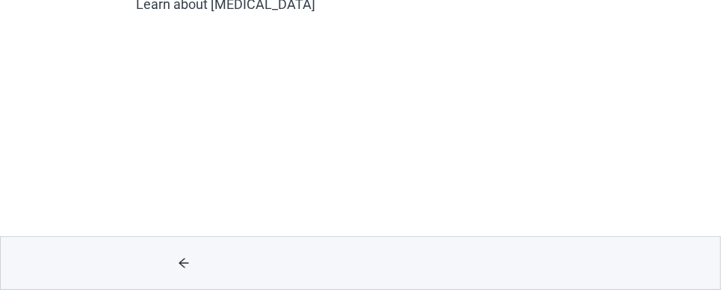
click at [665, 255] on div "Main content" at bounding box center [538, 263] width 354 height 52
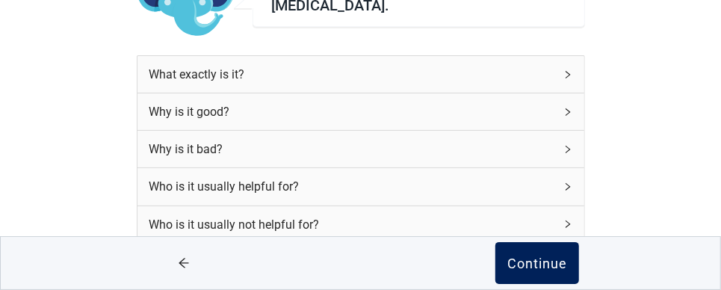
click at [548, 270] on div "Continue" at bounding box center [537, 263] width 60 height 15
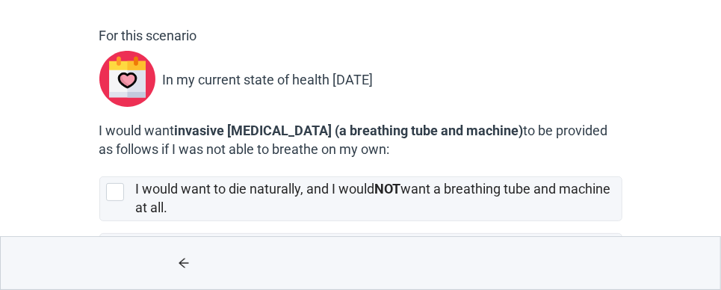
scroll to position [119, 0]
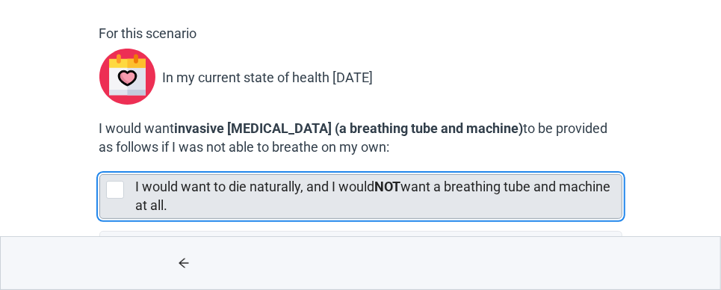
click at [118, 191] on div "[object Object], checkbox, not selected" at bounding box center [115, 190] width 18 height 18
click at [100, 163] on input "I would want to die naturally, and I would NOT want a breathing tube and machin…" at bounding box center [99, 162] width 1 height 1
checkbox input "true"
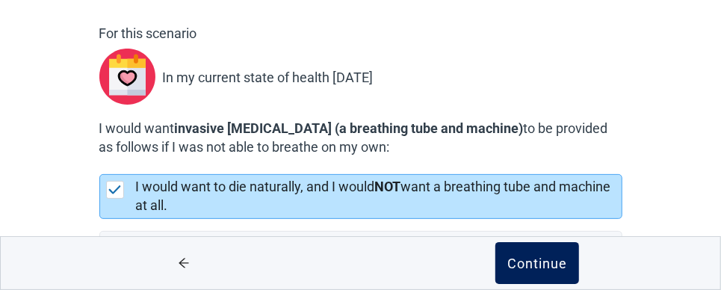
click at [528, 259] on div "Continue" at bounding box center [537, 263] width 60 height 15
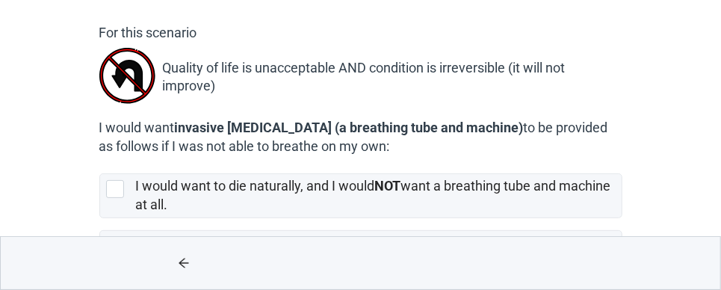
scroll to position [149, 0]
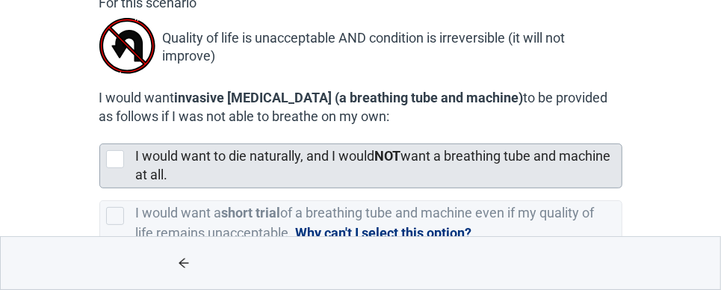
click at [117, 157] on div "[object Object], checkbox, not selected" at bounding box center [115, 159] width 18 height 18
click at [100, 132] on input "I would want to die naturally, and I would NOT want a breathing tube and machin…" at bounding box center [99, 132] width 1 height 1
checkbox input "true"
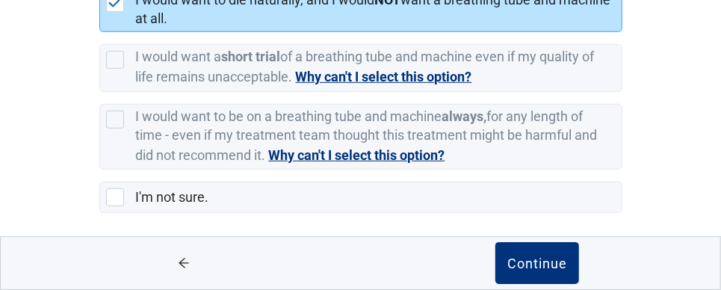
scroll to position [306, 0]
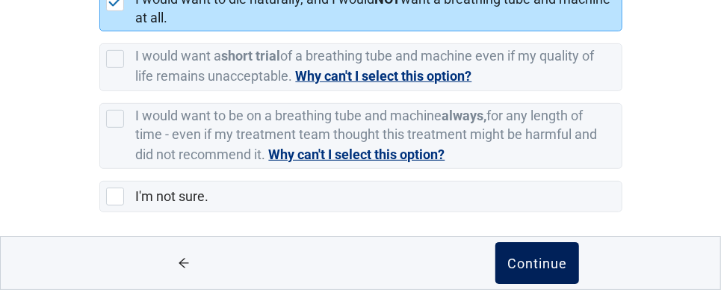
click at [538, 262] on div "Continue" at bounding box center [537, 263] width 60 height 15
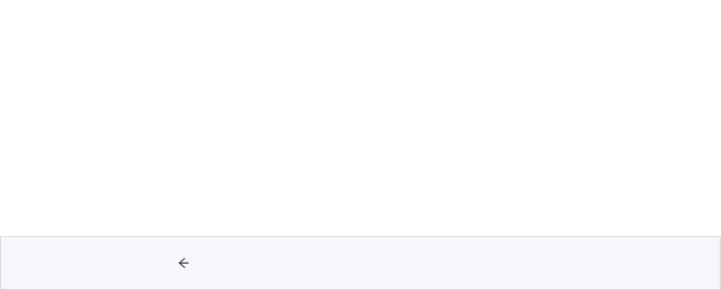
scroll to position [188, 0]
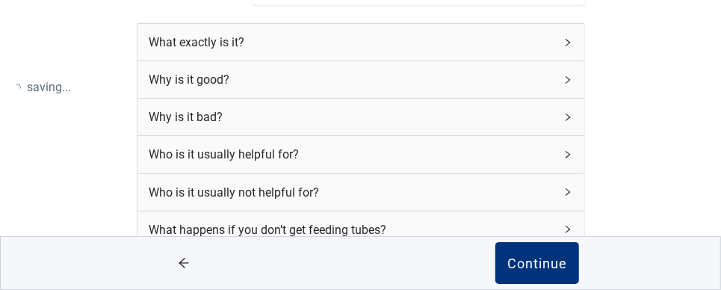
click at [720, 276] on div "Continue" at bounding box center [360, 263] width 721 height 54
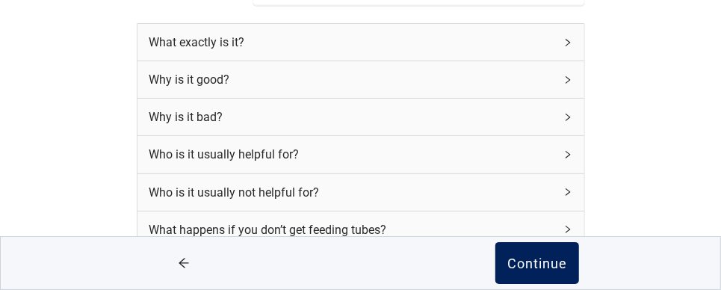
click at [548, 262] on div "Continue" at bounding box center [537, 263] width 60 height 15
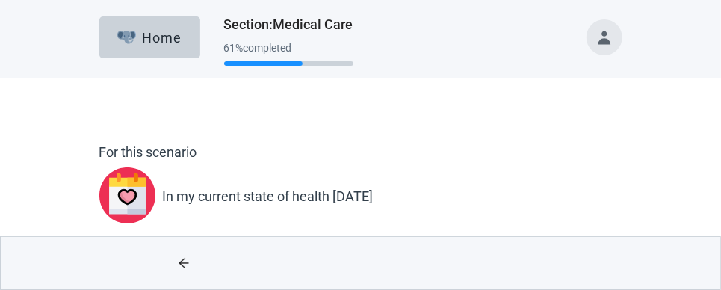
click at [548, 262] on div "Main content" at bounding box center [538, 263] width 354 height 52
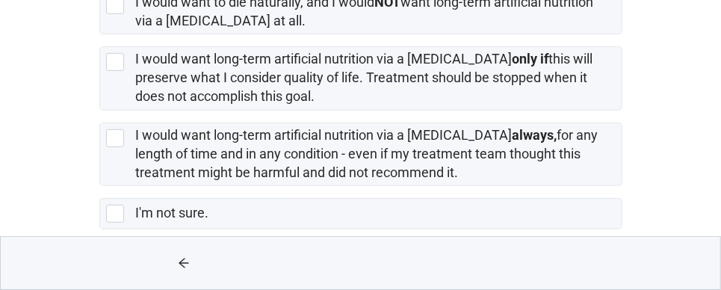
scroll to position [303, 0]
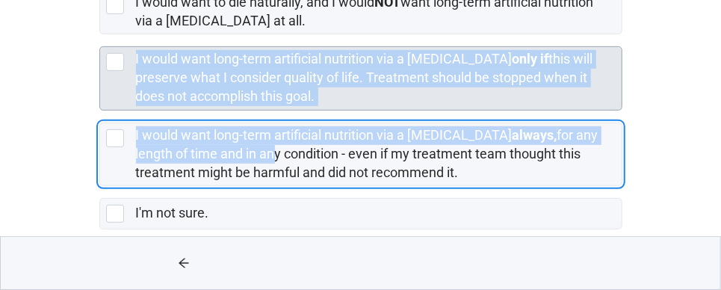
drag, startPoint x: 265, startPoint y: 140, endPoint x: 115, endPoint y: 42, distance: 179.1
click at [115, 42] on div "I would want to die naturally, and I would NOT want long-term artificial nutrit…" at bounding box center [360, 104] width 523 height 252
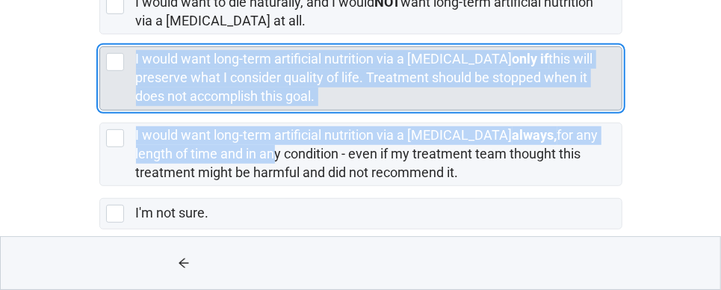
click at [115, 53] on div "[object Object], checkbox, not selected" at bounding box center [115, 62] width 18 height 18
click at [100, 35] on input "I would want long-term artificial nutrition via a [MEDICAL_DATA] only if this w…" at bounding box center [99, 34] width 1 height 1
checkbox input "true"
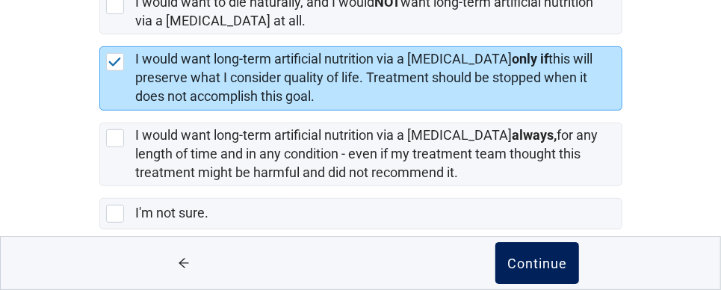
click at [536, 260] on div "Continue" at bounding box center [537, 263] width 60 height 15
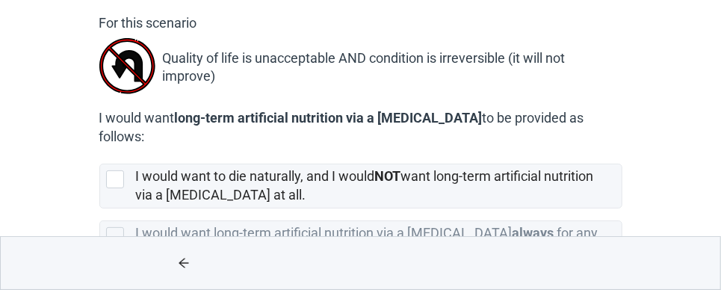
scroll to position [159, 0]
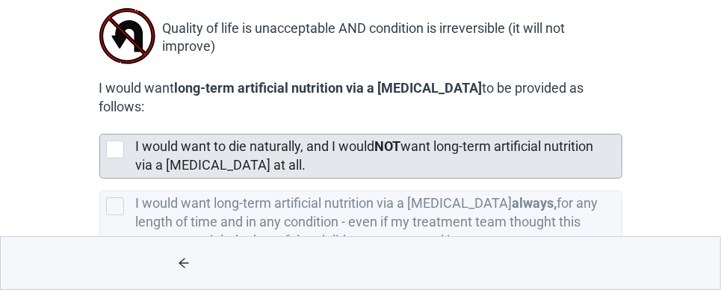
click at [115, 140] on div "[object Object], checkbox, not selected" at bounding box center [115, 149] width 18 height 18
click at [100, 123] on input "I would want to die naturally, and I would NOT want long-term artificial nutrit…" at bounding box center [99, 122] width 1 height 1
checkbox input "true"
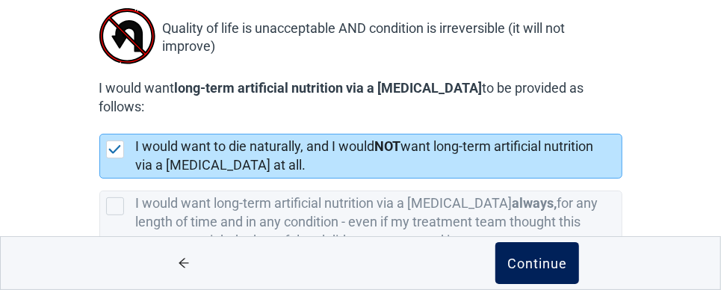
click at [519, 256] on div "Continue" at bounding box center [537, 263] width 60 height 15
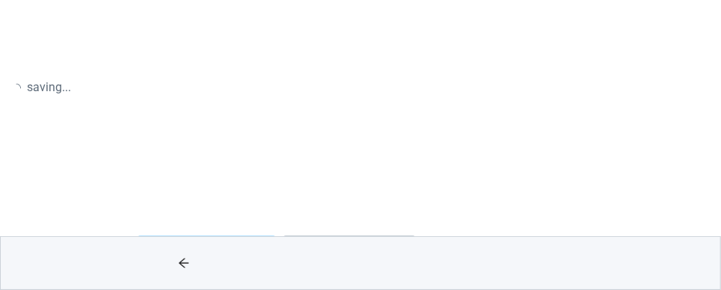
scroll to position [168, 0]
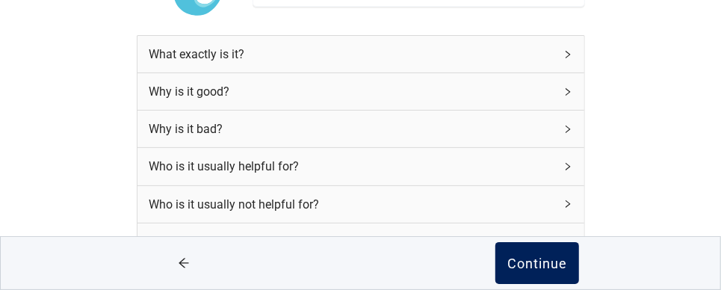
click at [542, 253] on button "Continue" at bounding box center [537, 263] width 84 height 42
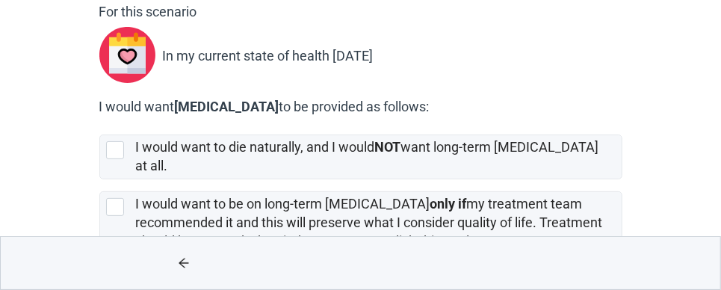
scroll to position [149, 0]
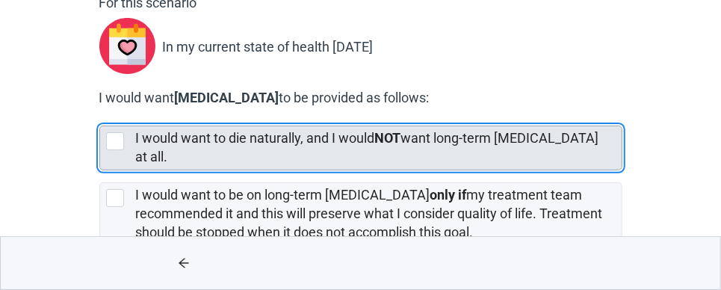
click at [114, 140] on div "[object Object], checkbox, not selected" at bounding box center [115, 141] width 18 height 18
click at [100, 114] on input "I would want to die naturally, and I would NOT want long-term [MEDICAL_DATA] at…" at bounding box center [99, 114] width 1 height 1
checkbox input "true"
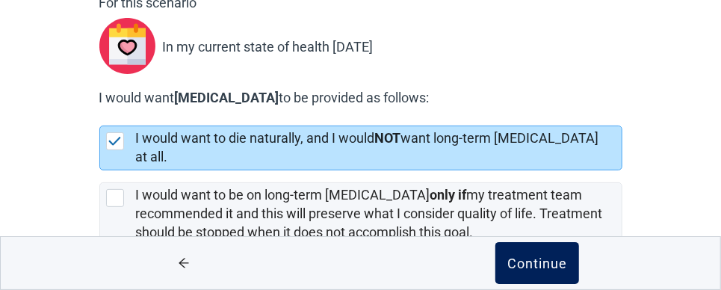
click at [516, 267] on div "Continue" at bounding box center [537, 263] width 60 height 15
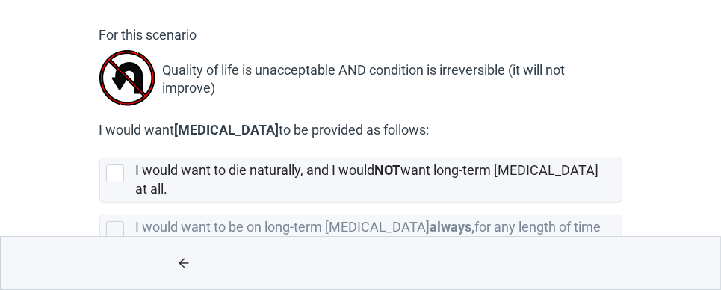
scroll to position [119, 0]
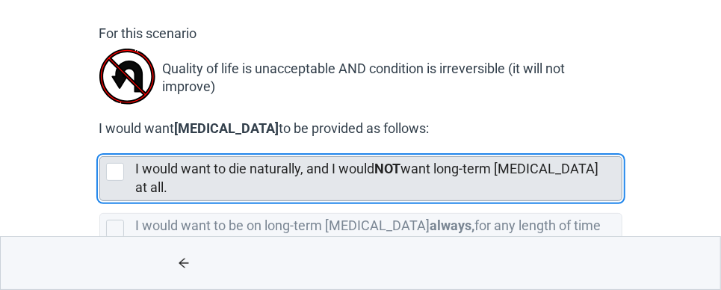
click at [112, 166] on div "[object Object], checkbox, not selected" at bounding box center [115, 172] width 18 height 18
click at [100, 145] on input "I would want to die naturally, and I would NOT want long-term [MEDICAL_DATA] at…" at bounding box center [99, 144] width 1 height 1
checkbox input "true"
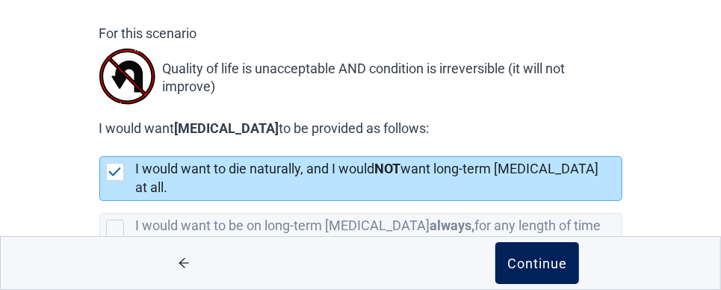
click at [536, 258] on div "Continue" at bounding box center [537, 263] width 60 height 15
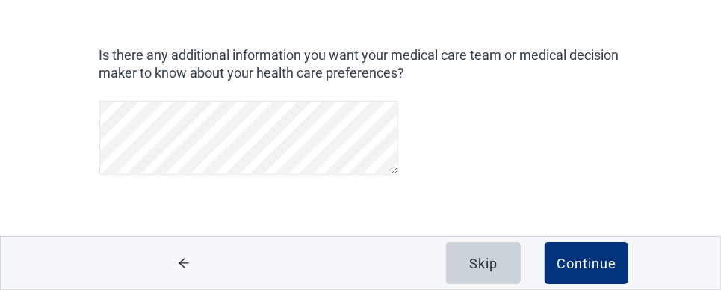
scroll to position [241, 0]
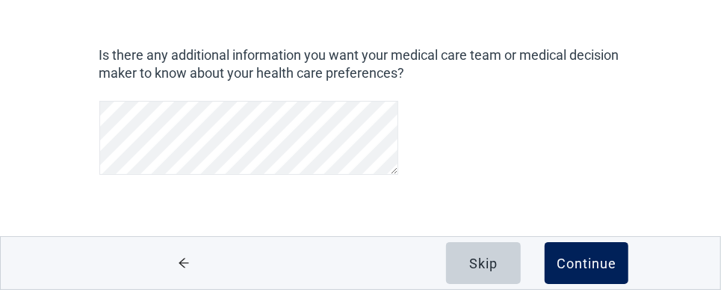
click at [598, 265] on div "Continue" at bounding box center [587, 263] width 60 height 15
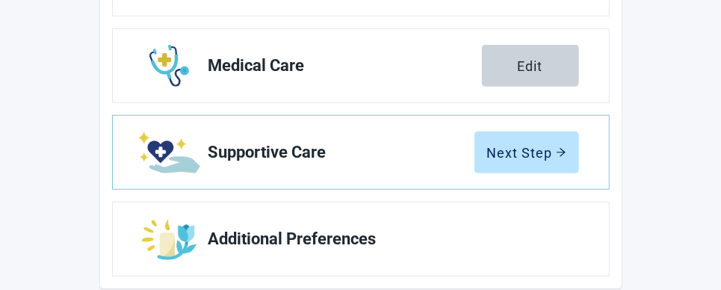
scroll to position [503, 0]
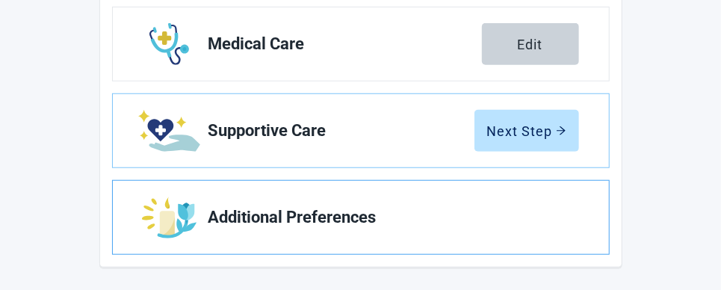
click at [264, 208] on span "Additional Preferences" at bounding box center [387, 217] width 359 height 18
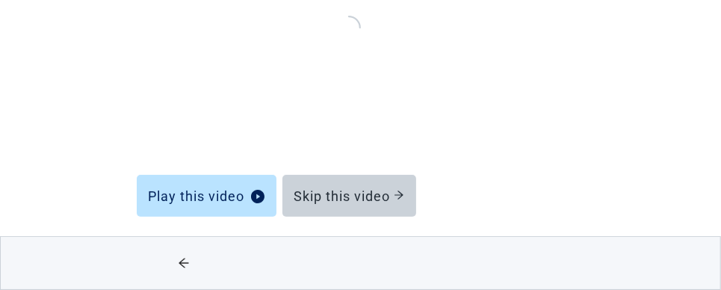
scroll to position [257, 0]
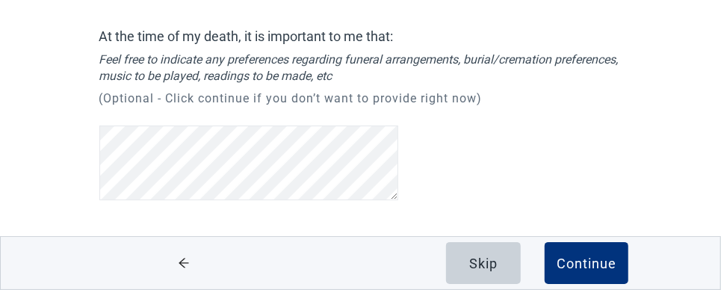
scroll to position [241, 0]
click at [522, 252] on div "Skip" at bounding box center [489, 263] width 87 height 42
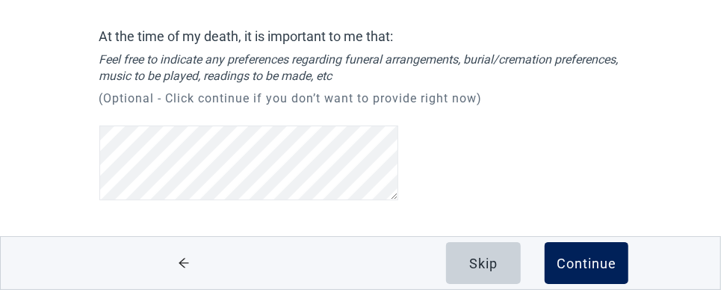
click at [560, 256] on div "Continue" at bounding box center [587, 263] width 60 height 15
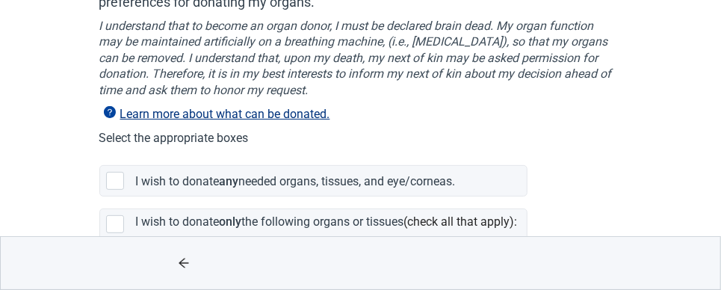
scroll to position [178, 0]
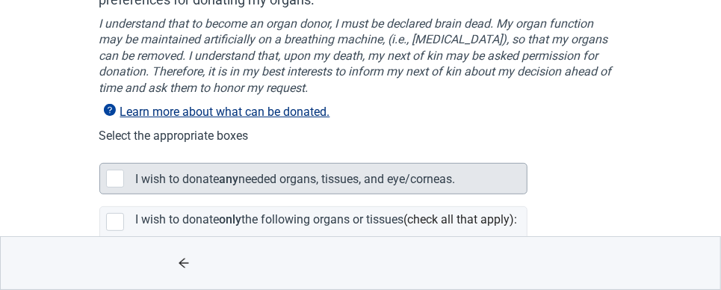
click at [113, 177] on div "Main content" at bounding box center [115, 179] width 18 height 18
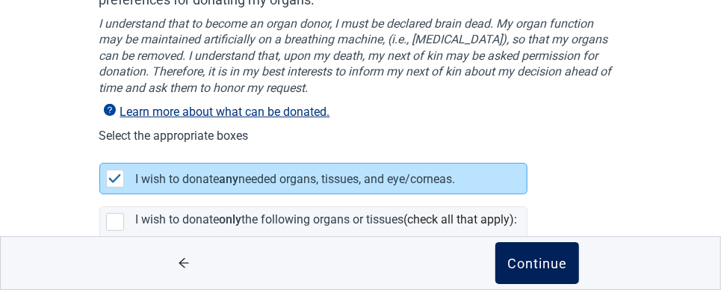
click at [548, 265] on div "Continue" at bounding box center [537, 263] width 60 height 15
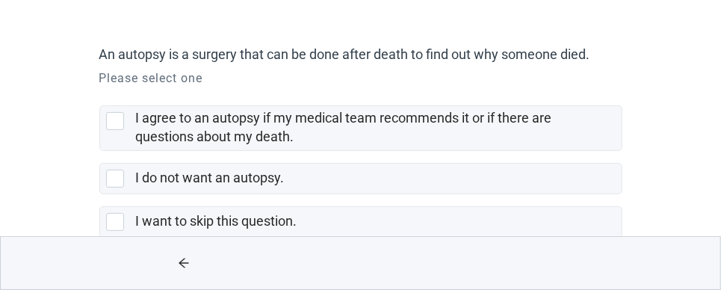
scroll to position [120, 0]
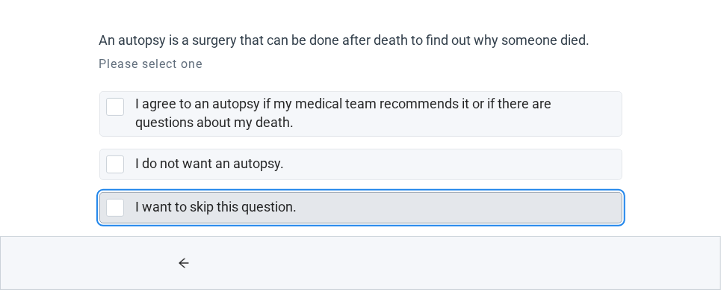
click at [118, 205] on div "I want to skip this question., checkbox, not selected" at bounding box center [115, 208] width 18 height 18
click at [100, 181] on input "I want to skip this question." at bounding box center [99, 180] width 1 height 1
checkbox input "true"
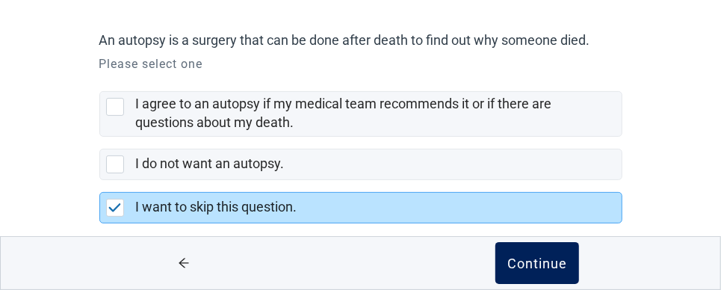
click at [518, 259] on div "Continue" at bounding box center [537, 263] width 60 height 15
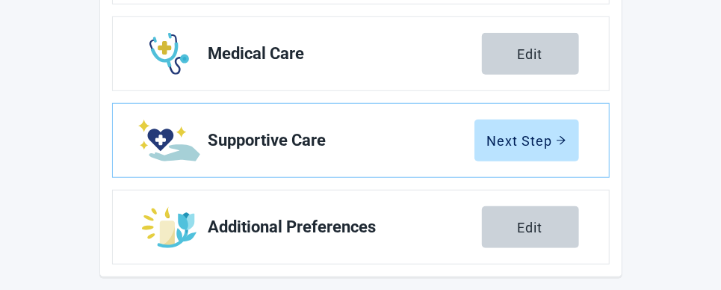
scroll to position [503, 0]
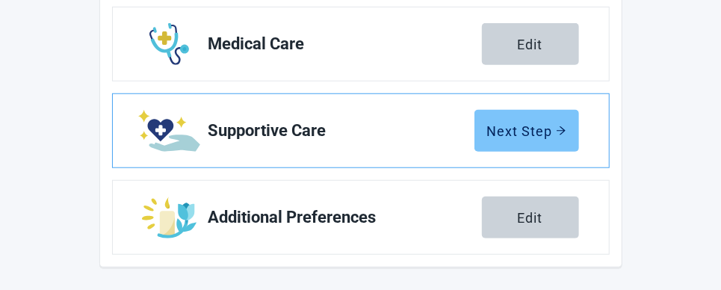
click at [539, 137] on button "Next Step" at bounding box center [526, 131] width 105 height 42
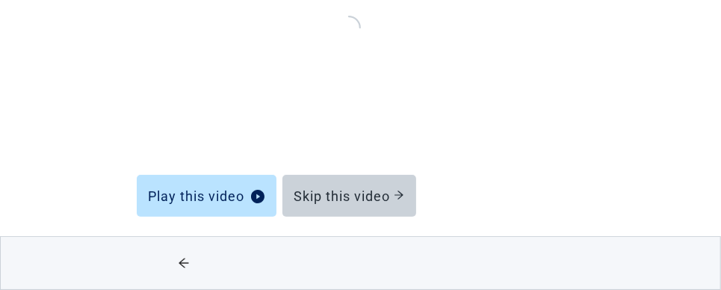
scroll to position [257, 0]
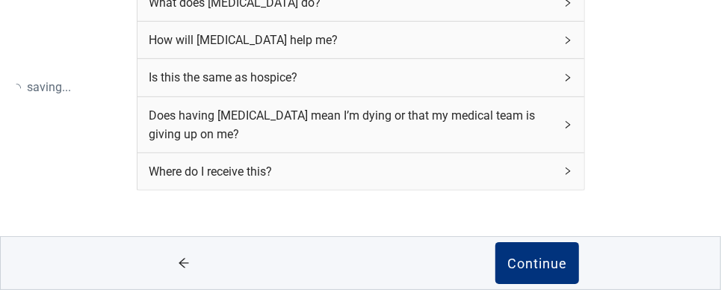
scroll to position [277, 0]
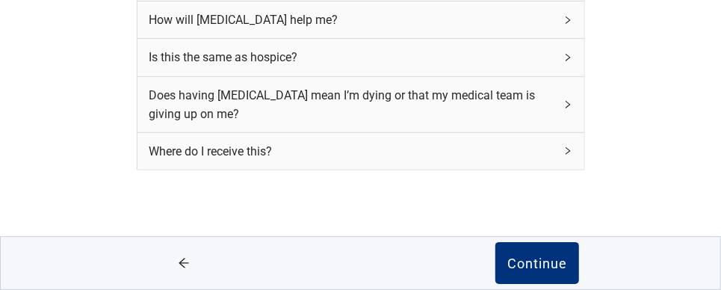
click at [570, 16] on icon "right" at bounding box center [567, 20] width 9 height 9
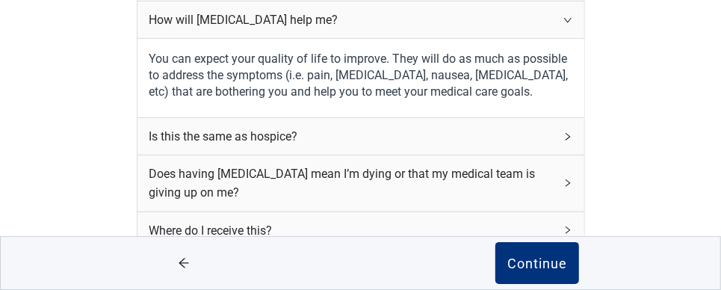
click at [563, 132] on icon "right" at bounding box center [567, 136] width 9 height 9
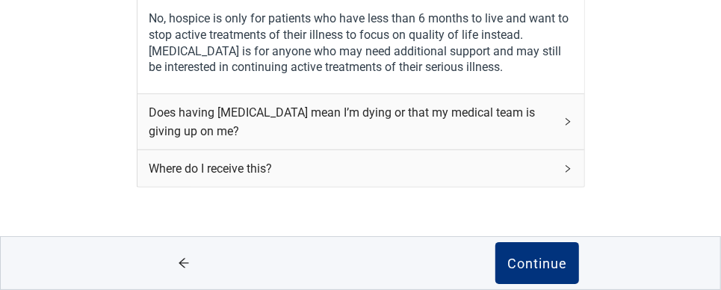
scroll to position [446, 0]
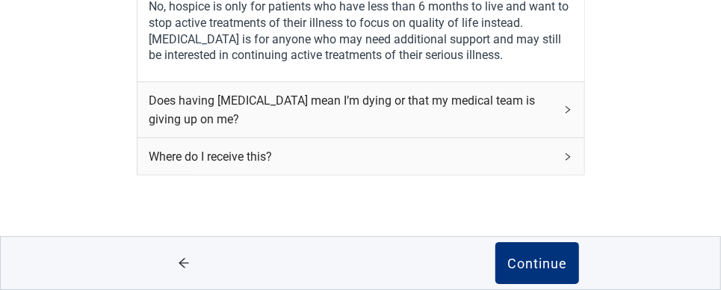
click at [570, 107] on icon "right" at bounding box center [567, 109] width 9 height 9
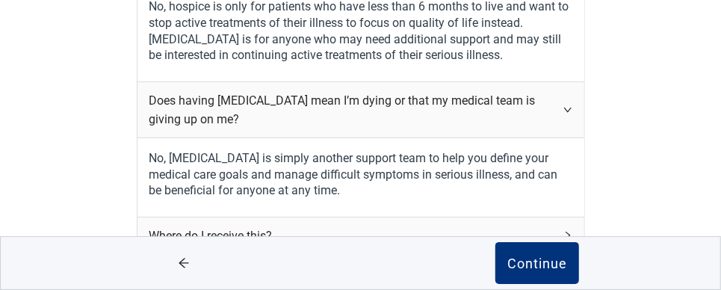
click at [569, 226] on div "Where do I receive this?" at bounding box center [360, 235] width 447 height 37
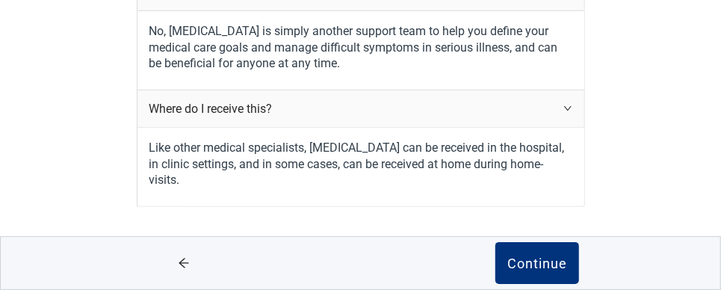
scroll to position [592, 0]
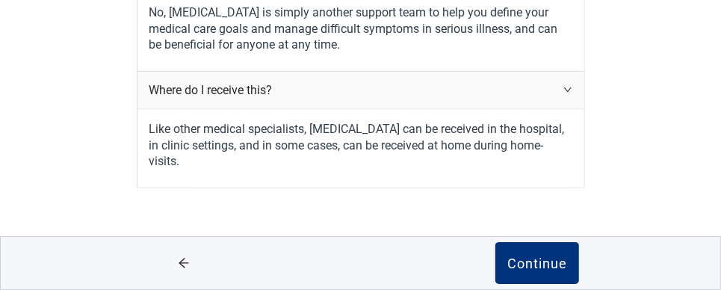
click at [566, 89] on icon "right" at bounding box center [567, 89] width 9 height 9
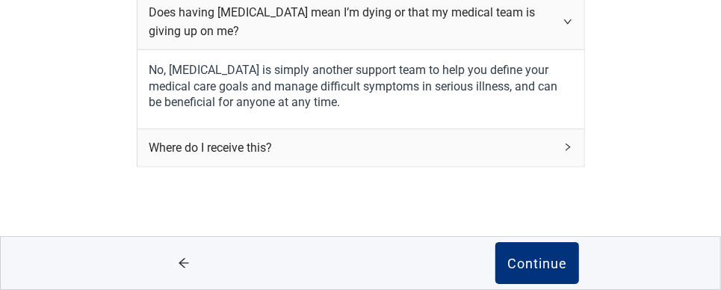
scroll to position [529, 0]
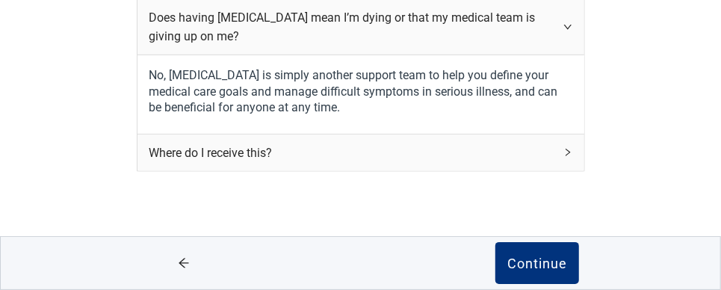
click at [574, 149] on div "Where do I receive this?" at bounding box center [360, 153] width 447 height 37
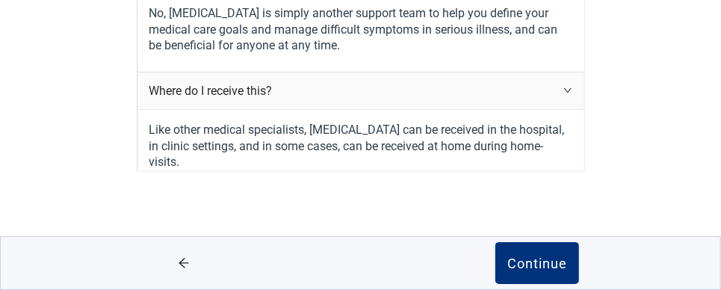
scroll to position [592, 0]
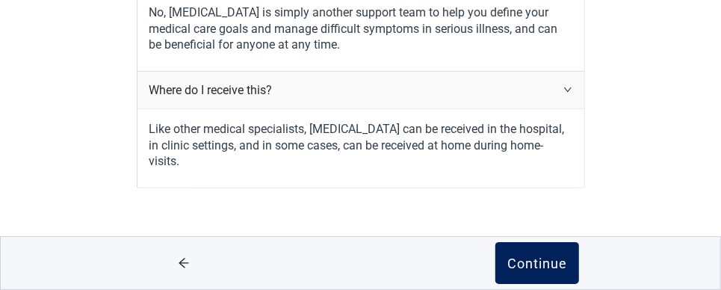
click at [527, 261] on div "Continue" at bounding box center [537, 263] width 60 height 15
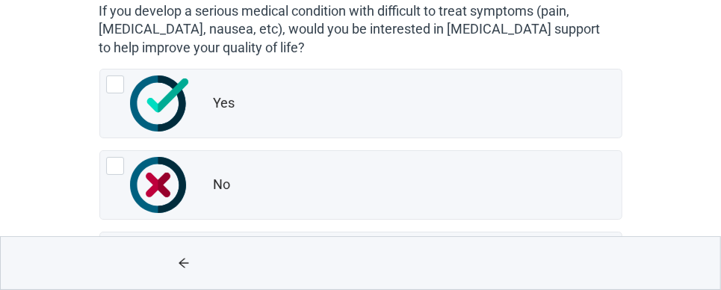
scroll to position [179, 0]
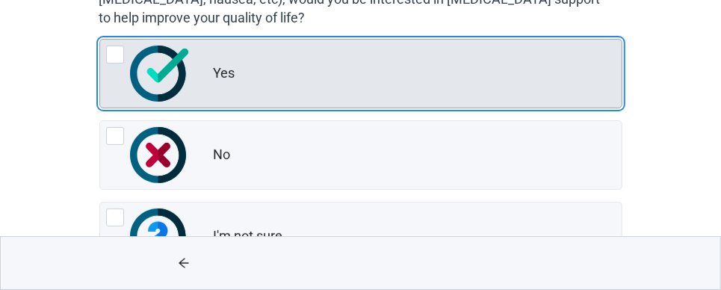
click at [114, 50] on div "Yes, radio button, not checked" at bounding box center [115, 55] width 18 height 18
click at [100, 40] on input "Yes" at bounding box center [99, 39] width 1 height 1
radio input "true"
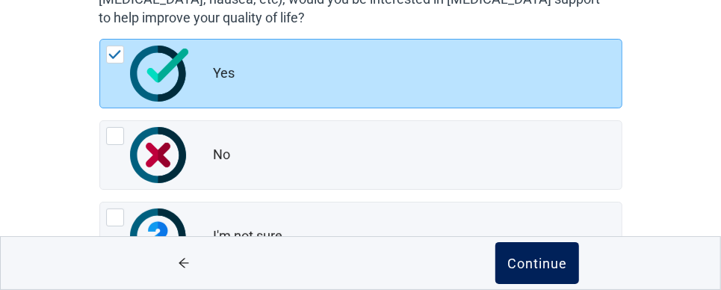
click at [534, 260] on div "Continue" at bounding box center [537, 263] width 60 height 15
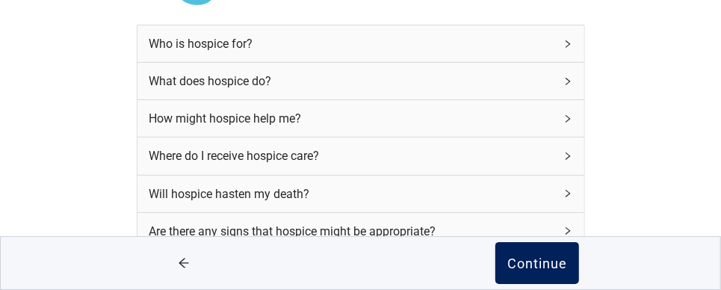
click at [537, 258] on div "Continue" at bounding box center [537, 263] width 60 height 15
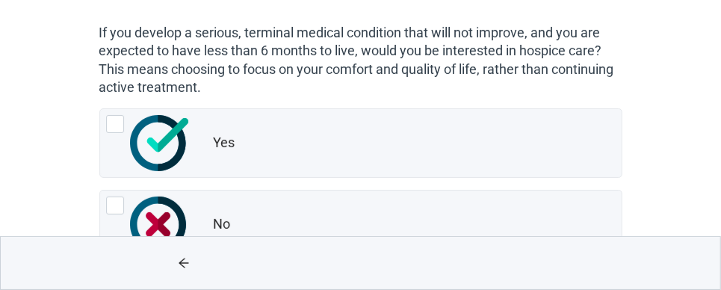
scroll to position [149, 0]
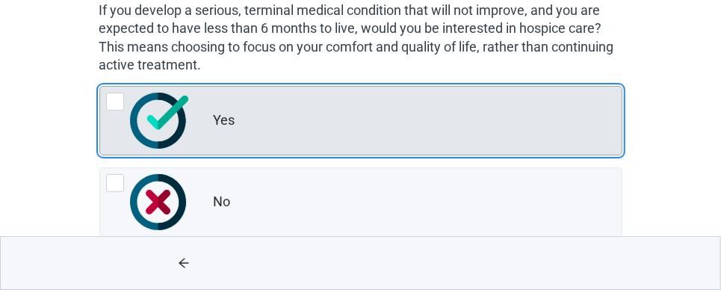
click at [120, 96] on div "Yes, radio button, not checked" at bounding box center [115, 102] width 18 height 18
click at [100, 87] on input "Yes" at bounding box center [99, 86] width 1 height 1
radio input "true"
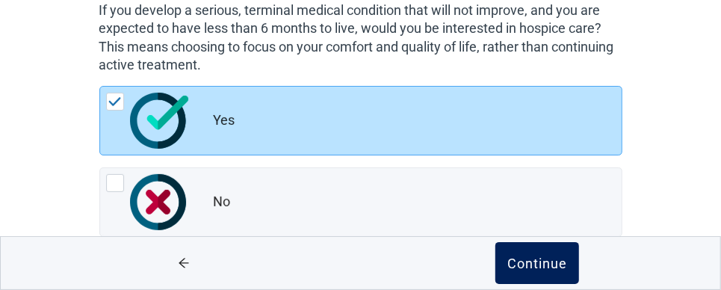
click at [516, 265] on div "Continue" at bounding box center [537, 263] width 60 height 15
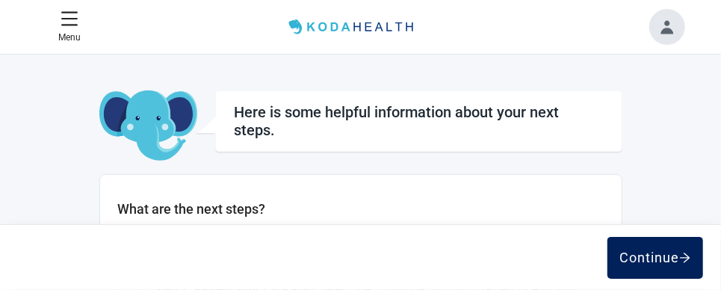
click at [669, 255] on div "Continue" at bounding box center [655, 257] width 72 height 15
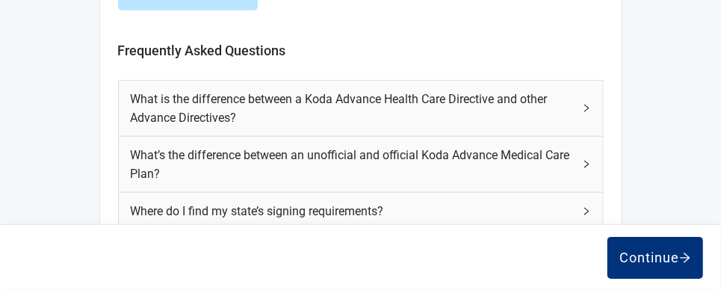
scroll to position [771, 0]
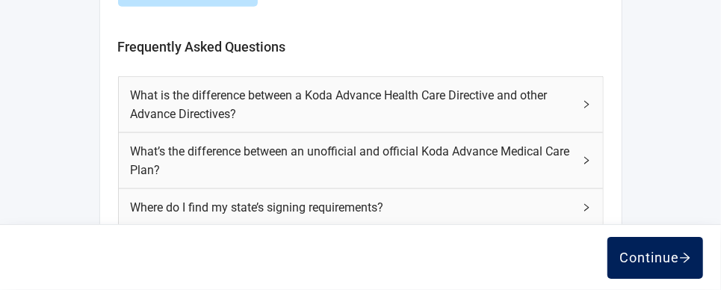
click at [655, 256] on div "Continue" at bounding box center [655, 257] width 72 height 15
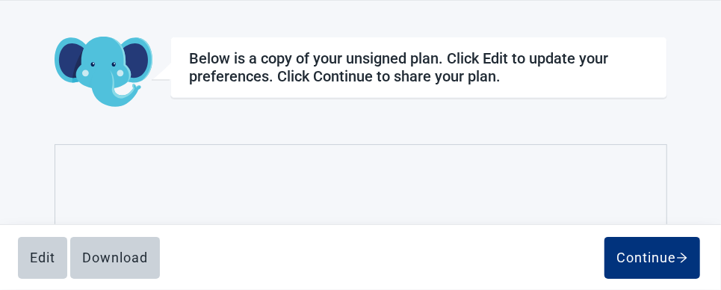
scroll to position [164, 0]
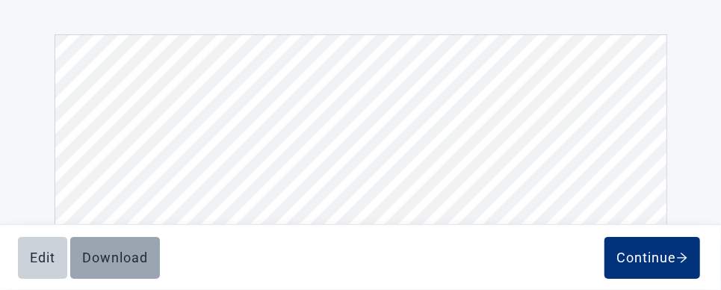
click at [129, 247] on button "Download" at bounding box center [115, 258] width 90 height 42
click at [129, 247] on div "Edit Download Continue" at bounding box center [360, 258] width 685 height 42
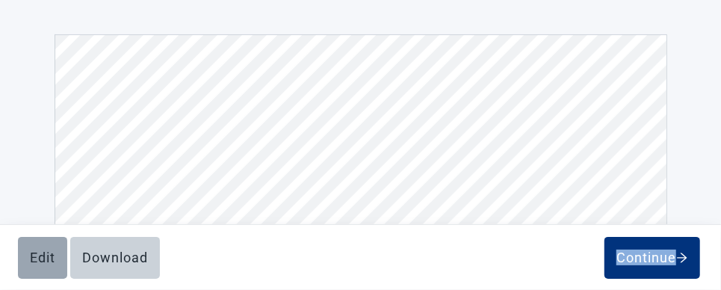
click at [44, 246] on button "Edit" at bounding box center [42, 258] width 49 height 42
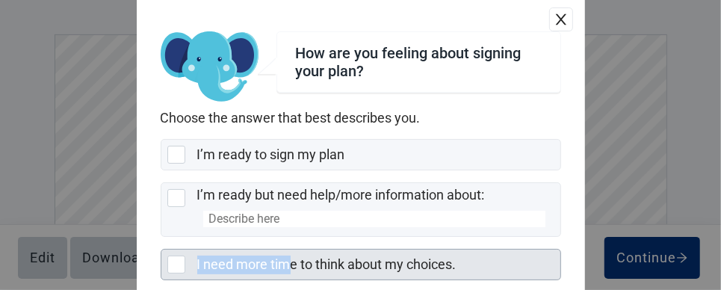
drag, startPoint x: 44, startPoint y: 246, endPoint x: 291, endPoint y: 249, distance: 247.3
click at [291, 249] on div "How are you feeling about signing your plan? Choose the answer that best descri…" at bounding box center [360, 145] width 721 height 290
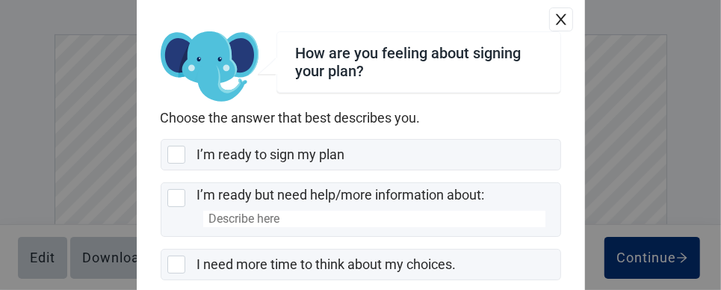
click at [401, 238] on div "How are you feeling about signing your plan? Choose the answer that best descri…" at bounding box center [361, 211] width 448 height 431
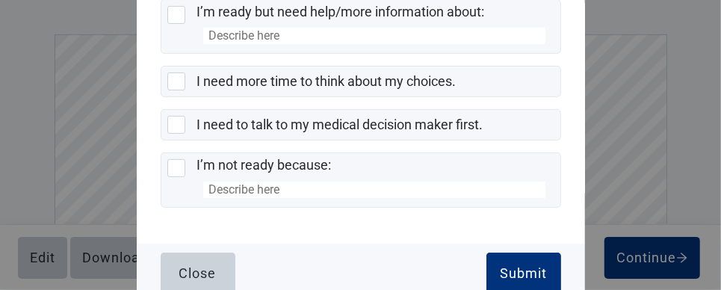
scroll to position [188, 0]
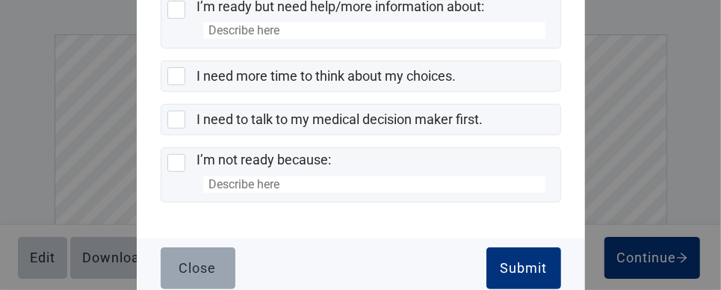
click at [173, 251] on button "Close" at bounding box center [198, 268] width 75 height 42
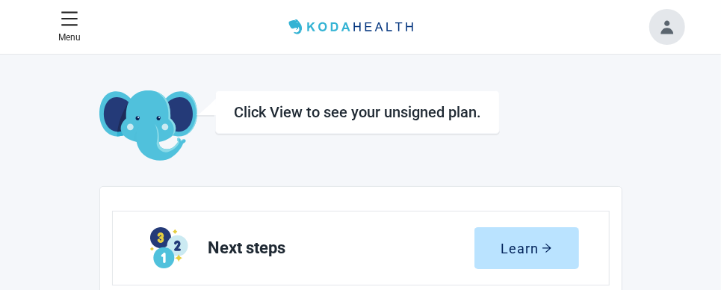
scroll to position [164, 0]
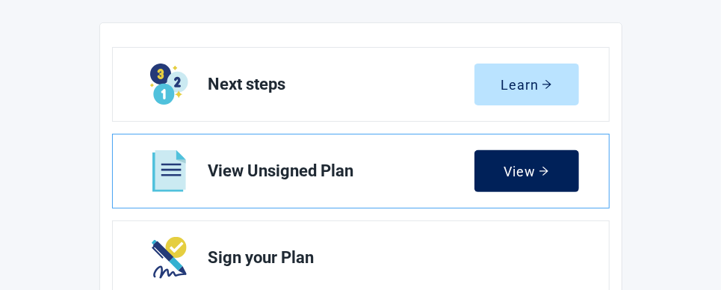
click at [514, 172] on div "View" at bounding box center [527, 171] width 46 height 15
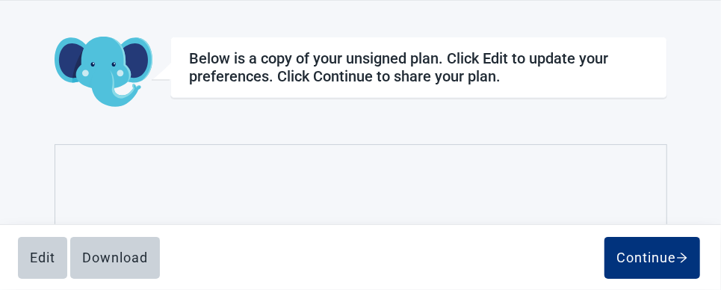
scroll to position [164, 0]
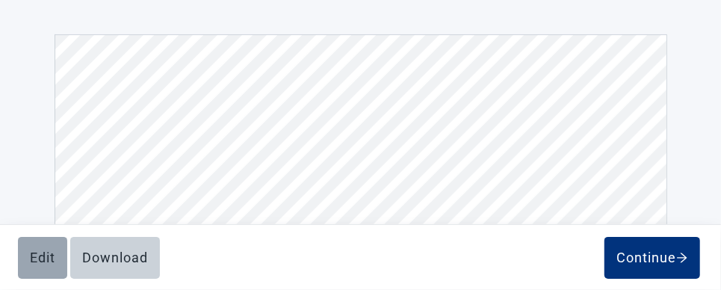
click at [45, 255] on div "Edit" at bounding box center [42, 257] width 25 height 15
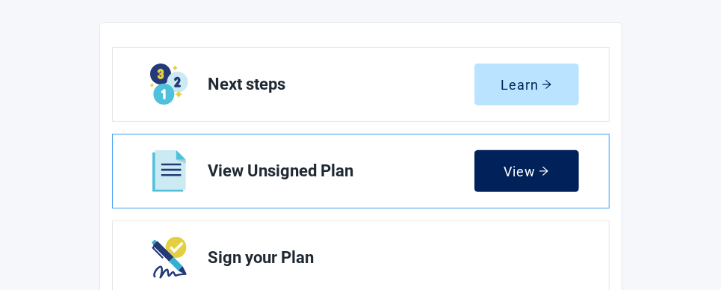
click at [542, 172] on icon "arrow-right" at bounding box center [544, 171] width 10 height 10
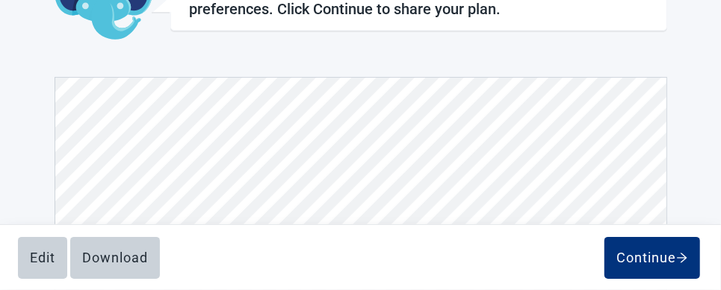
scroll to position [164, 0]
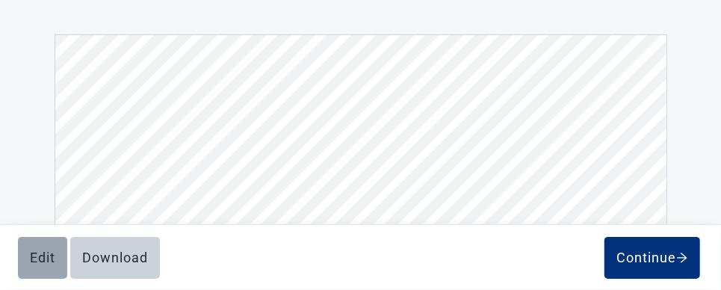
click at [35, 250] on div "Edit" at bounding box center [42, 257] width 25 height 15
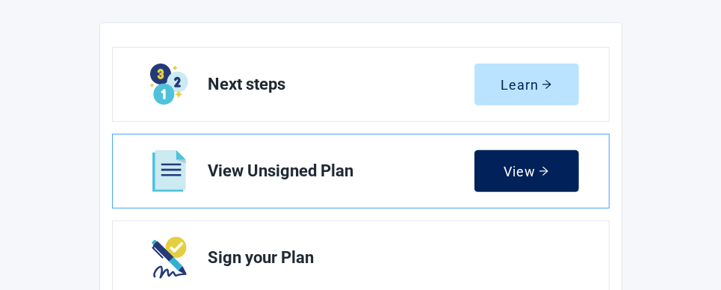
click at [560, 177] on button "View" at bounding box center [526, 171] width 105 height 42
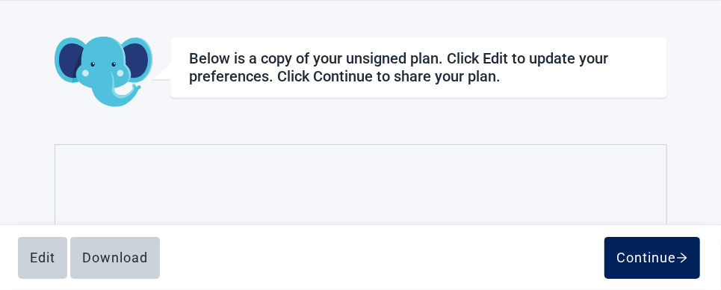
click at [641, 255] on div "Continue" at bounding box center [652, 257] width 72 height 15
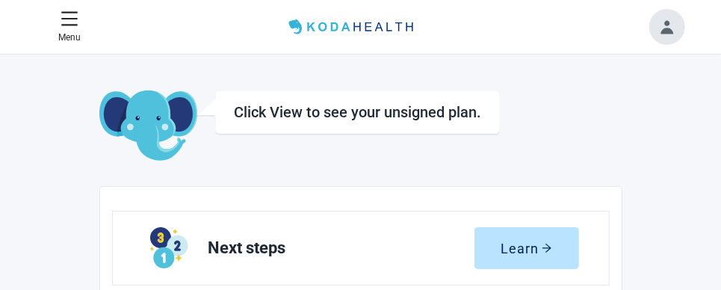
scroll to position [164, 0]
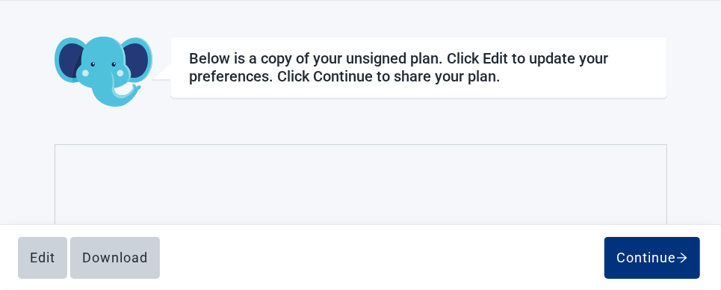
scroll to position [164, 0]
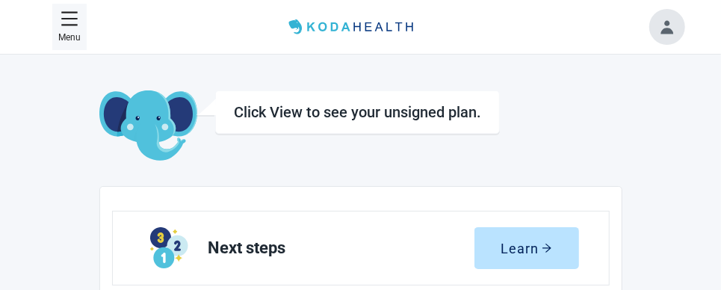
click at [74, 10] on icon "menu" at bounding box center [70, 19] width 18 height 18
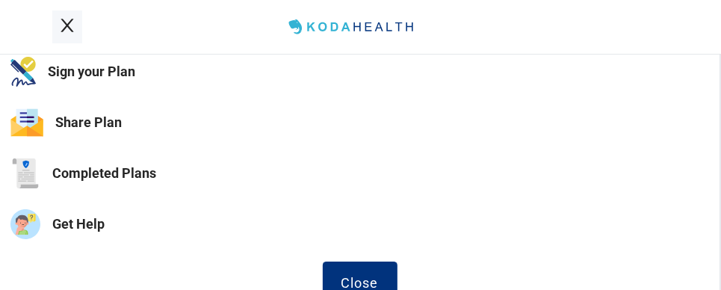
scroll to position [72, 0]
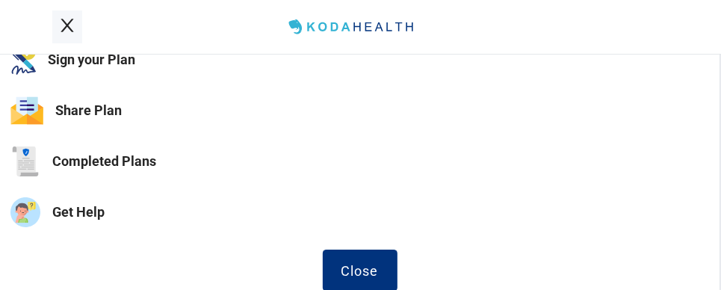
click at [70, 213] on button "Get Help" at bounding box center [360, 212] width 720 height 51
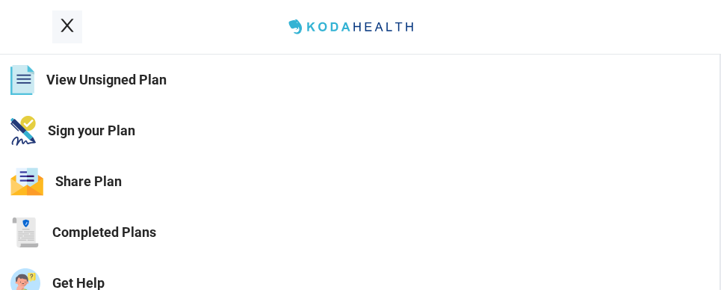
scroll to position [0, 0]
click at [97, 122] on button "Sign your Plan" at bounding box center [360, 131] width 720 height 51
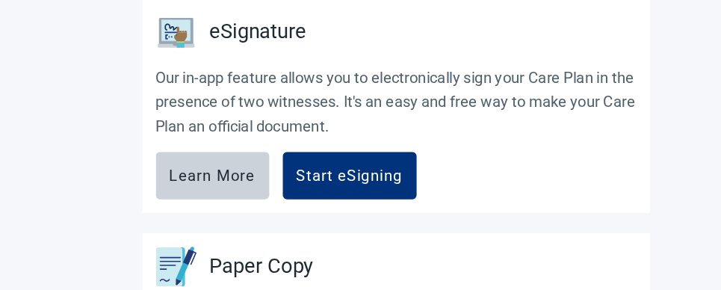
scroll to position [705, 0]
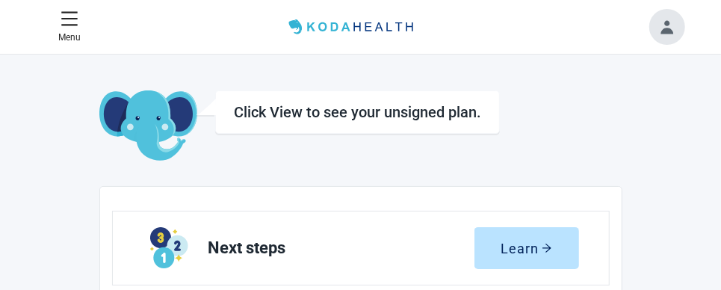
click at [256, 106] on h1 "Click View to see your unsigned plan." at bounding box center [357, 112] width 247 height 18
click at [313, 117] on h1 "Click View to see your unsigned plan." at bounding box center [357, 112] width 247 height 18
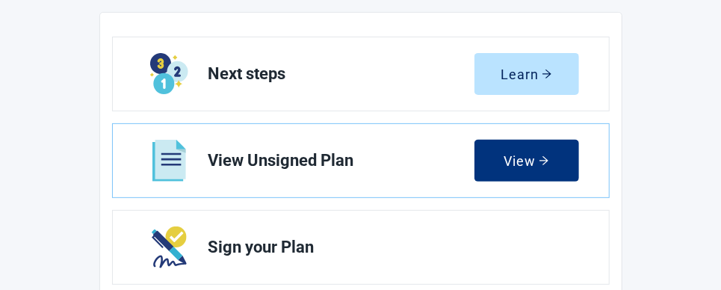
scroll to position [177, 0]
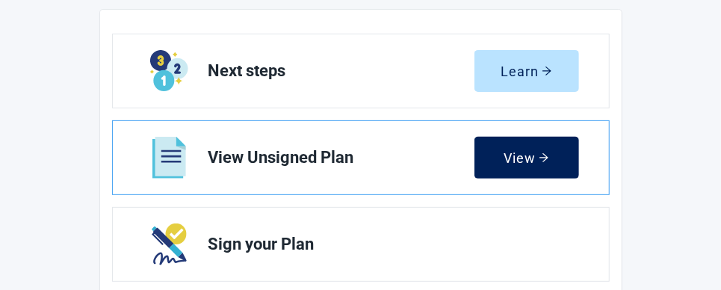
click at [524, 155] on div "View" at bounding box center [527, 157] width 46 height 15
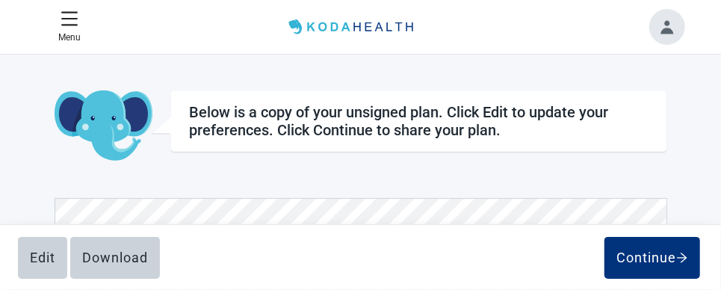
scroll to position [164, 0]
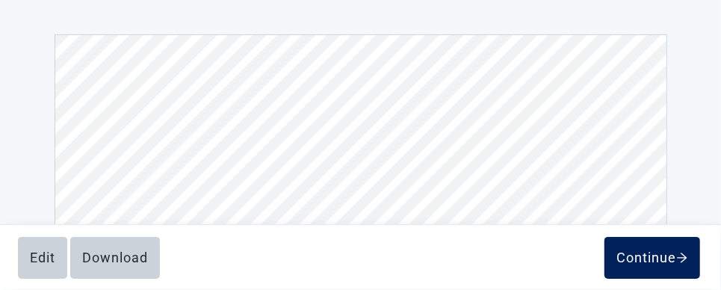
click at [675, 265] on div "Continue" at bounding box center [652, 257] width 72 height 15
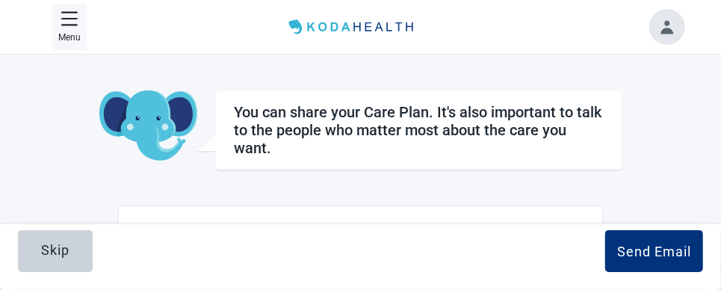
click at [66, 13] on icon "menu" at bounding box center [70, 19] width 18 height 18
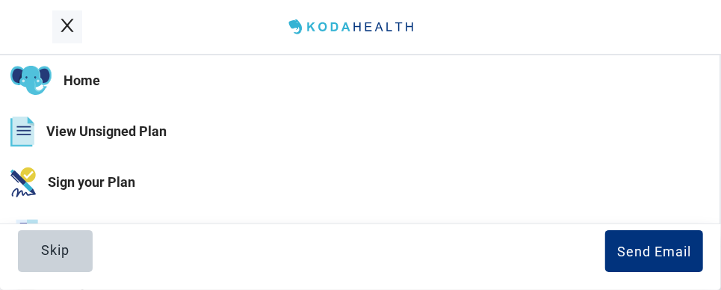
click at [34, 76] on img "Home" at bounding box center [30, 81] width 41 height 30
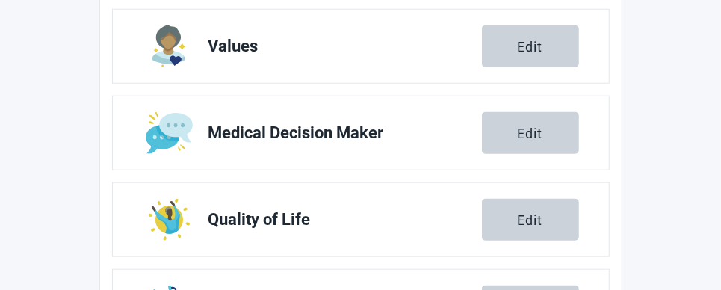
scroll to position [541, 0]
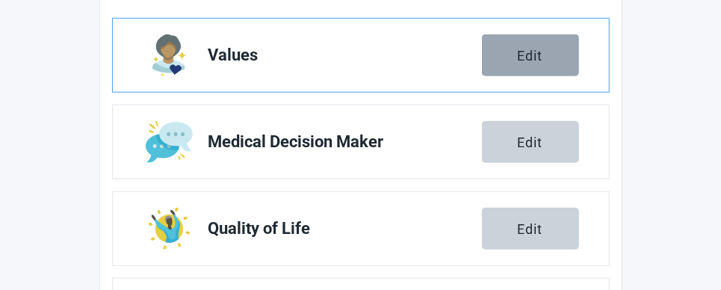
click at [573, 45] on button "Edit" at bounding box center [530, 55] width 97 height 42
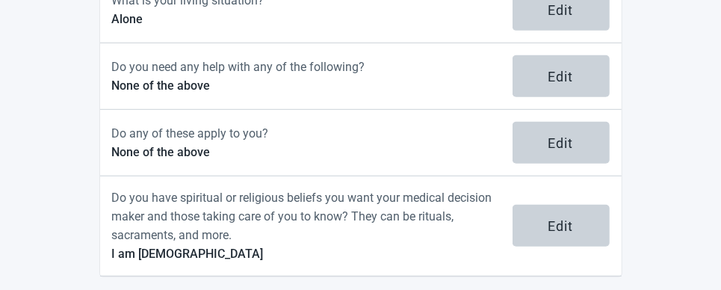
scroll to position [332, 0]
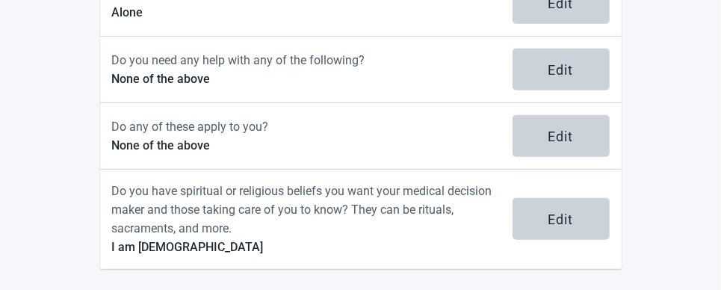
click at [573, 267] on div "Home View Unsigned Plan Sign your Plan Share Plan Completed Plans Get Help Sele…" at bounding box center [360, 9] width 721 height 572
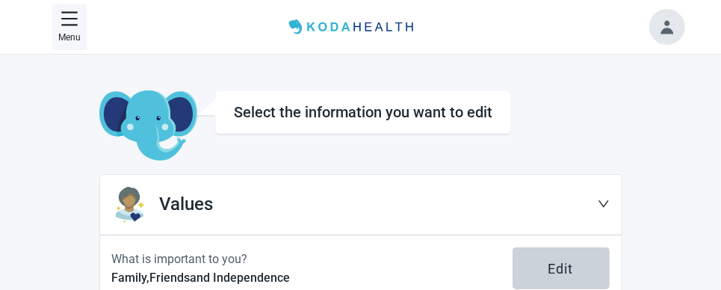
click at [73, 15] on icon "menu" at bounding box center [70, 19] width 18 height 18
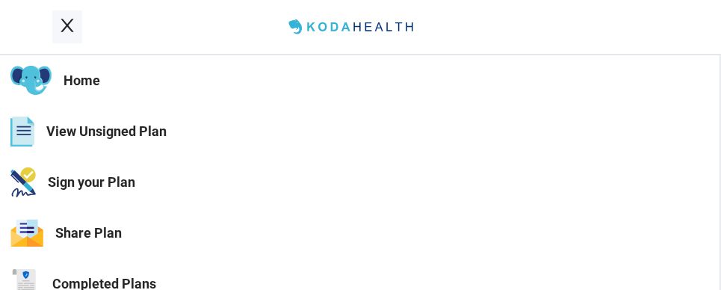
click at [15, 131] on img "View Unsigned Plan" at bounding box center [22, 132] width 24 height 30
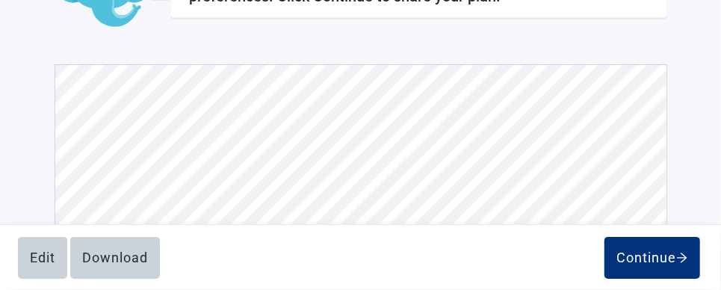
scroll to position [164, 0]
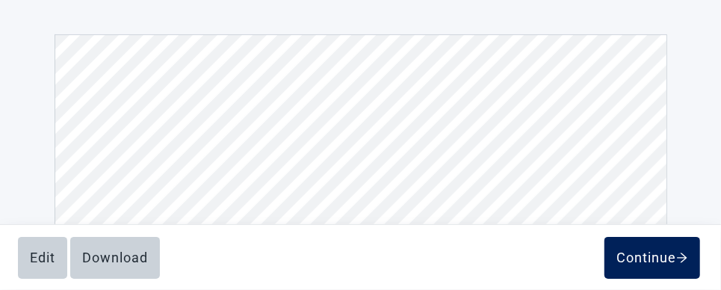
click at [647, 260] on div "Continue" at bounding box center [652, 257] width 72 height 15
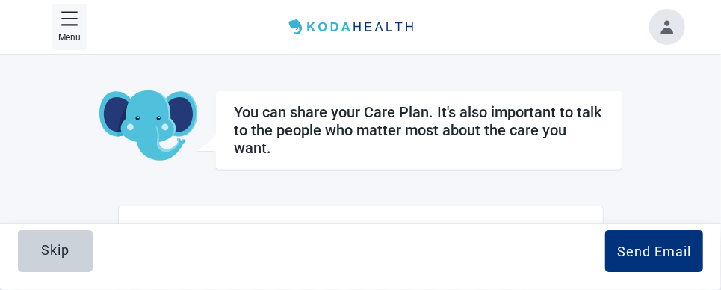
click at [66, 23] on icon "menu" at bounding box center [70, 19] width 18 height 18
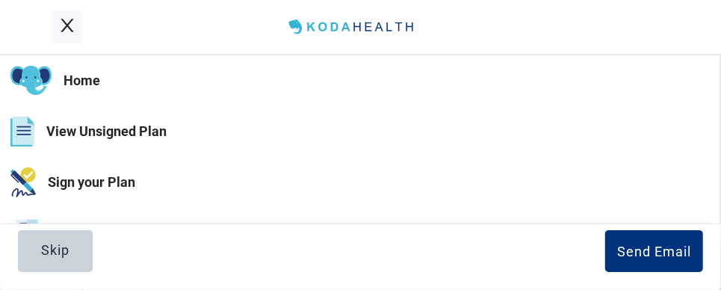
click at [76, 182] on button "Sign your Plan" at bounding box center [360, 182] width 720 height 51
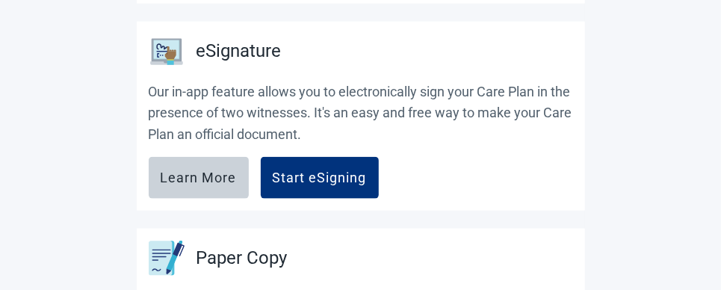
scroll to position [692, 0]
